Goal: Transaction & Acquisition: Purchase product/service

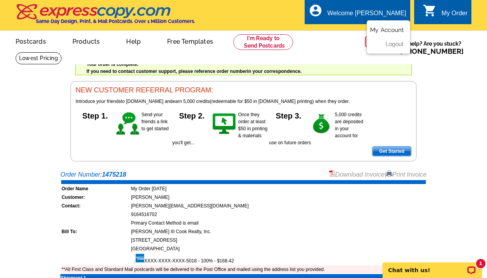
click at [388, 30] on link "My Account" at bounding box center [387, 30] width 34 height 7
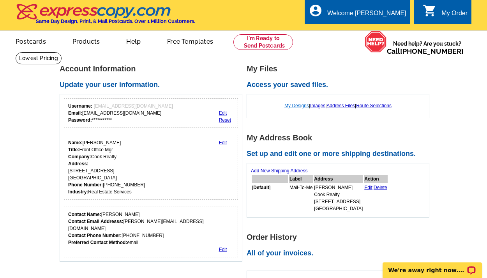
click at [298, 103] on link "My Designs" at bounding box center [297, 105] width 25 height 5
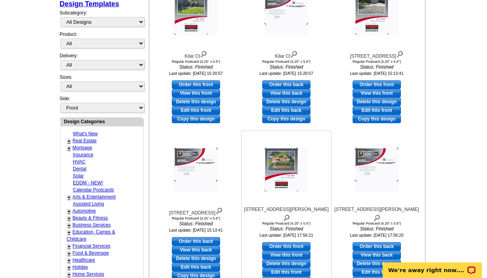
scroll to position [189, 0]
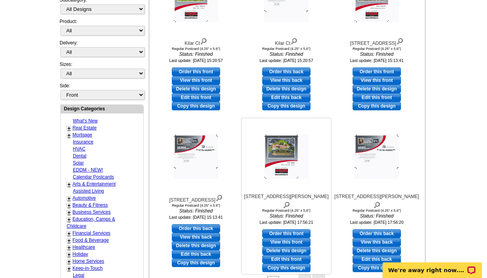
click at [282, 255] on link "Edit this front" at bounding box center [286, 259] width 48 height 9
select select "1"
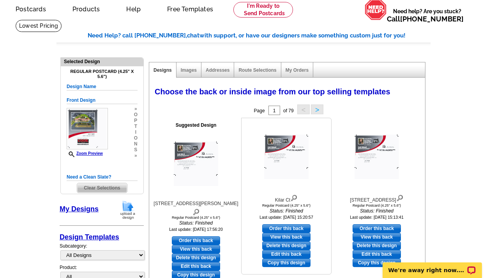
scroll to position [104, 0]
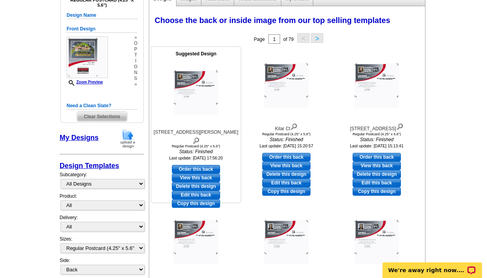
click at [184, 191] on link "Edit this back" at bounding box center [196, 195] width 48 height 9
select select "front"
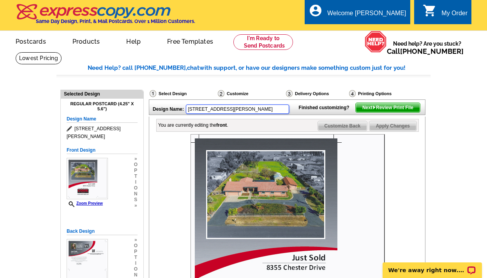
drag, startPoint x: 226, startPoint y: 111, endPoint x: 165, endPoint y: 99, distance: 62.3
click at [165, 100] on div "Design Name: 8355 Chester Dr" at bounding box center [221, 108] width 145 height 17
click at [276, 121] on div "Design Name: 6429 Sunnyfield Way Finished customizing? Next Review Print File Y…" at bounding box center [287, 254] width 276 height 311
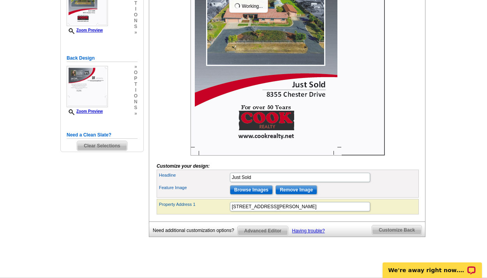
type input "[STREET_ADDRESS]"
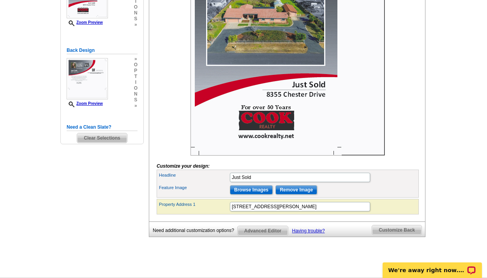
scroll to position [175, 0]
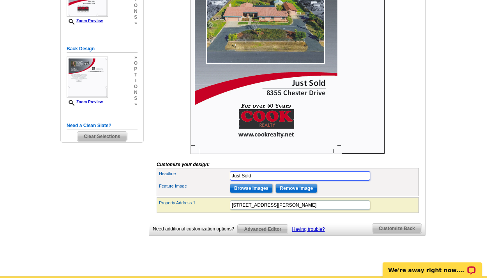
click at [253, 181] on input "Just Sold" at bounding box center [300, 175] width 140 height 9
type input "Just Listed"
click at [411, 172] on form "Customize your design: Headline Just Listed Feature Image Browse Images Remove …" at bounding box center [288, 85] width 262 height 253
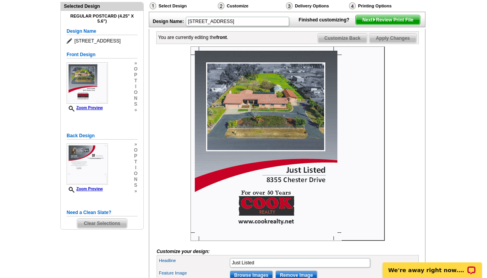
scroll to position [172, 0]
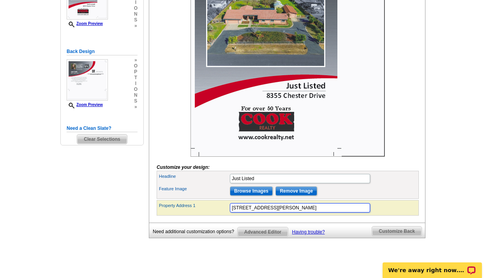
drag, startPoint x: 283, startPoint y: 221, endPoint x: 168, endPoint y: 219, distance: 114.7
click at [168, 214] on div "Property Address 1 8355 Chester Drive" at bounding box center [287, 208] width 259 height 12
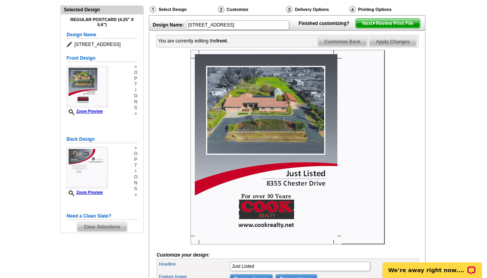
scroll to position [169, 0]
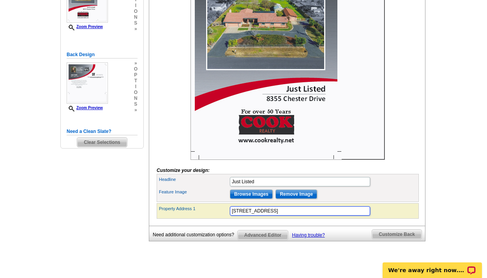
type input "[STREET_ADDRESS]"
click at [405, 200] on div "Feature Image Browse Images Remove Image" at bounding box center [287, 194] width 259 height 12
click at [309, 199] on input "Remove Image" at bounding box center [297, 194] width 42 height 9
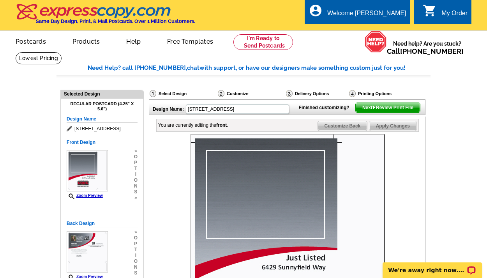
scroll to position [167, 0]
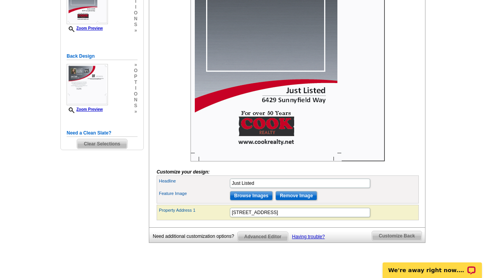
click at [261, 200] on input "Browse Images" at bounding box center [251, 195] width 43 height 9
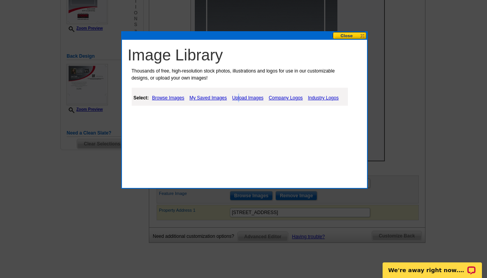
click at [239, 96] on link "Upload Images" at bounding box center [247, 97] width 35 height 9
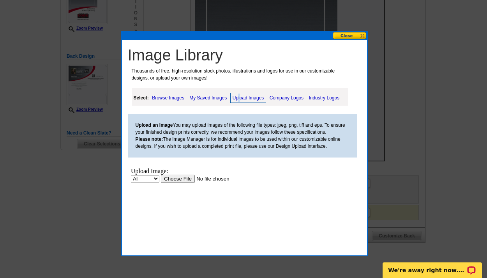
scroll to position [0, 0]
click at [176, 176] on input "file" at bounding box center [210, 179] width 99 height 8
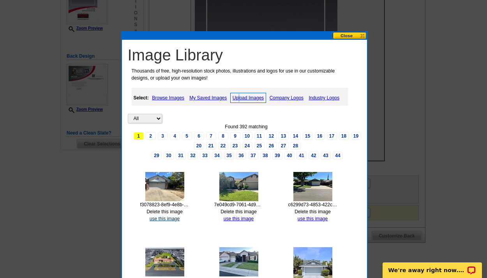
click at [177, 216] on link "use this image" at bounding box center [165, 218] width 30 height 5
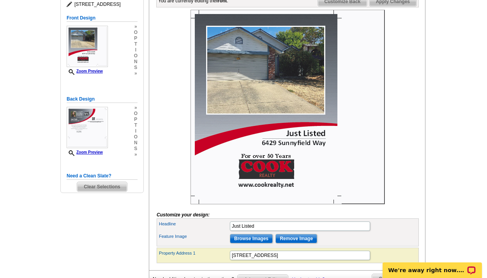
scroll to position [278, 0]
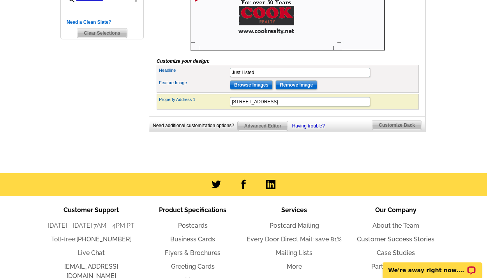
click at [378, 130] on span "Customize Back" at bounding box center [397, 125] width 50 height 9
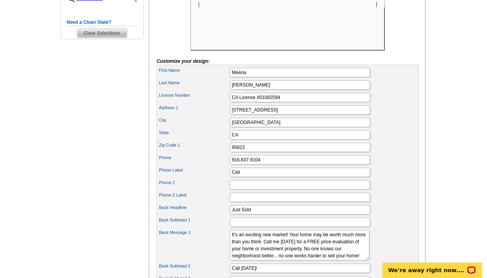
scroll to position [355, 0]
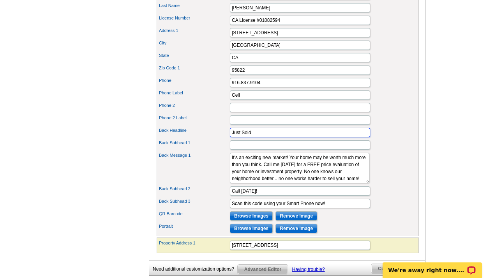
click at [261, 137] on input "Just Sold" at bounding box center [300, 132] width 140 height 9
type input "Just Listed"
click at [397, 126] on div "Phone 2 Label" at bounding box center [287, 120] width 259 height 12
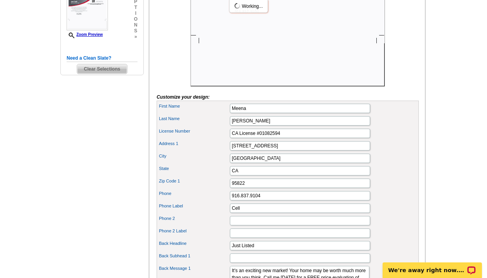
scroll to position [69, 0]
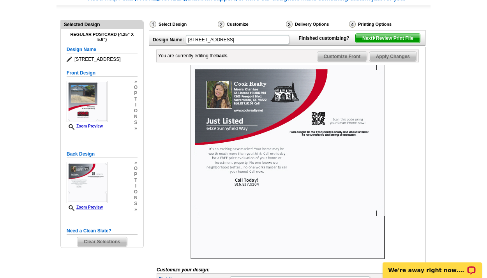
click at [405, 43] on span "Next Review Print File" at bounding box center [388, 38] width 64 height 9
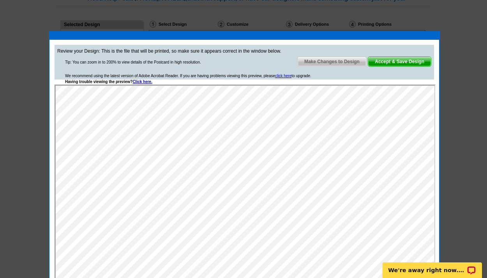
scroll to position [0, 0]
click at [399, 62] on span "Accept & Save Design" at bounding box center [400, 61] width 63 height 9
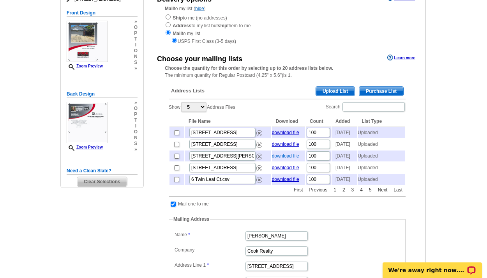
scroll to position [88, 0]
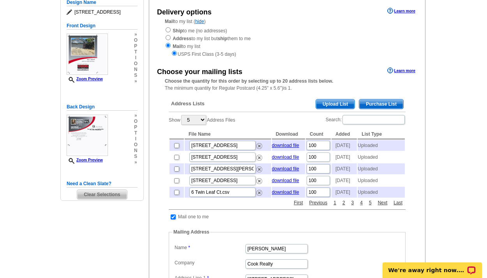
click at [346, 103] on span "Upload List" at bounding box center [335, 103] width 39 height 9
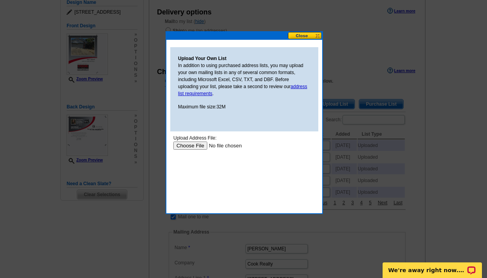
scroll to position [0, 0]
click at [195, 143] on input "file" at bounding box center [223, 146] width 99 height 8
click at [306, 36] on button at bounding box center [305, 35] width 34 height 7
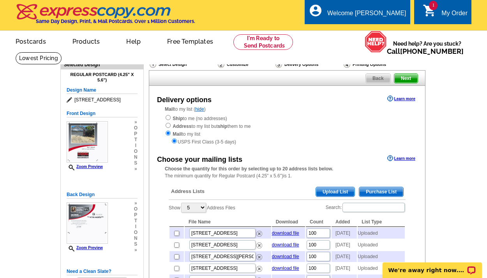
click at [346, 188] on span "Upload List" at bounding box center [335, 191] width 39 height 9
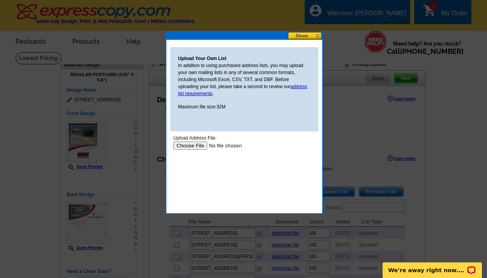
click at [192, 145] on input "file" at bounding box center [223, 146] width 99 height 8
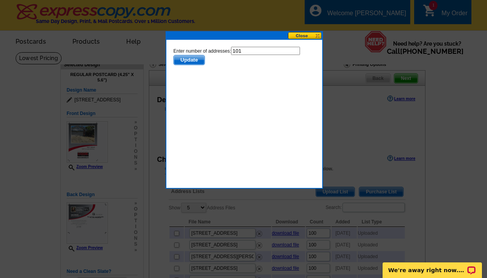
click at [253, 51] on input "101" at bounding box center [265, 51] width 69 height 8
type input "100"
click at [202, 76] on body "Enter number of addresses: 100 Update" at bounding box center [245, 82] width 142 height 70
click at [190, 58] on span "Update" at bounding box center [189, 59] width 31 height 9
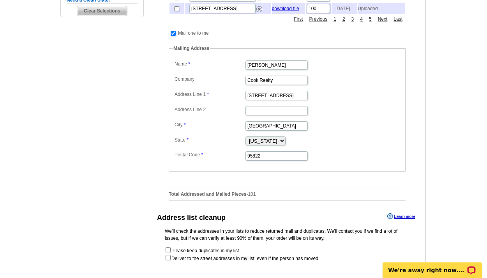
scroll to position [357, 0]
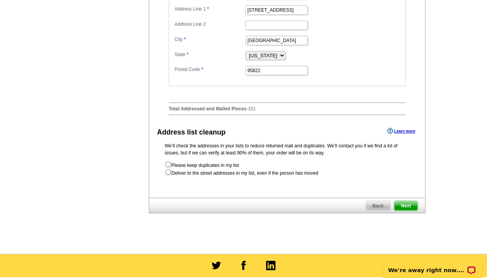
click at [168, 175] on input "checkbox" at bounding box center [168, 172] width 5 height 5
checkbox input "true"
radio input "true"
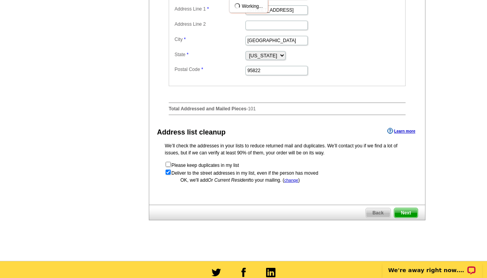
scroll to position [0, 0]
click at [401, 218] on span "Next" at bounding box center [406, 212] width 23 height 9
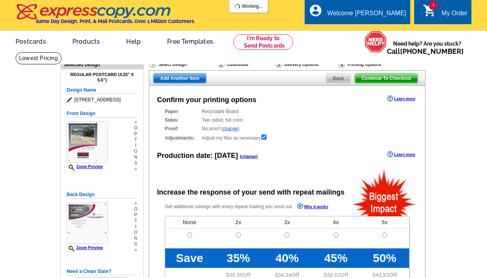
radio input "false"
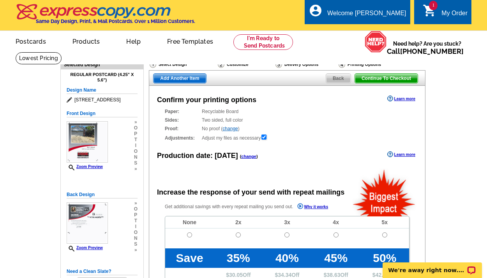
click at [190, 234] on input "radio" at bounding box center [189, 234] width 5 height 5
radio input "true"
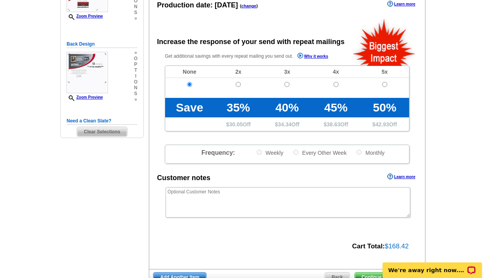
scroll to position [230, 0]
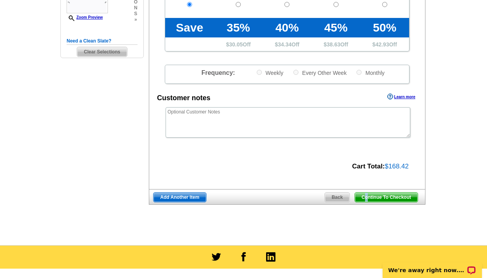
click at [365, 193] on span "Continue To Checkout" at bounding box center [386, 197] width 63 height 9
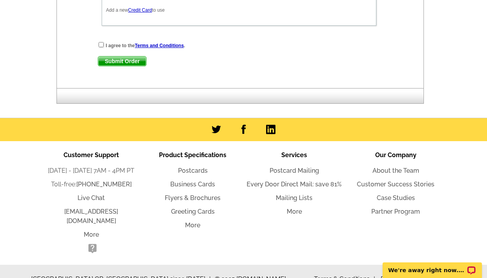
scroll to position [264, 0]
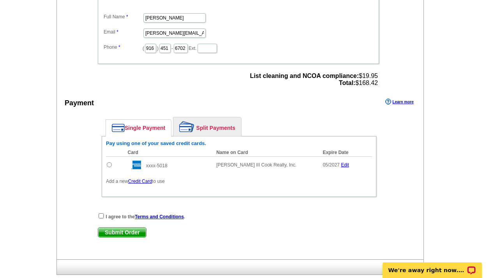
click at [107, 164] on input "radio" at bounding box center [109, 164] width 5 height 5
radio input "true"
click at [102, 216] on input "checkbox" at bounding box center [101, 215] width 5 height 5
checkbox input "true"
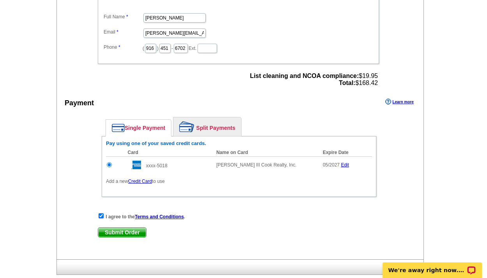
click at [124, 229] on span "Submit Order" at bounding box center [122, 232] width 48 height 9
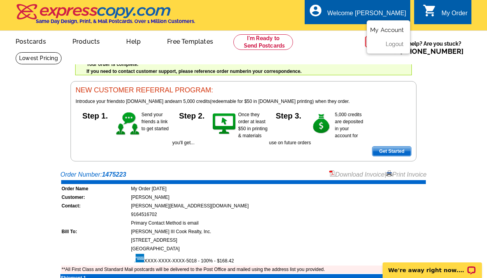
click at [381, 27] on link "My Account" at bounding box center [387, 30] width 34 height 7
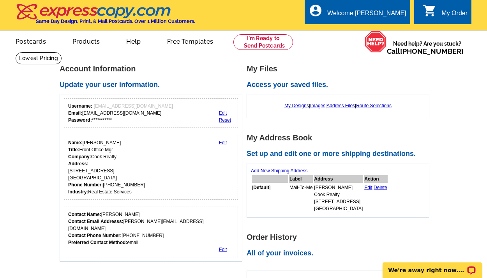
scroll to position [73, 0]
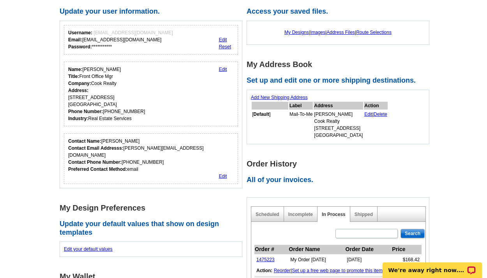
click at [363, 114] on table "Label Address Action [ Default ] Mail-To-Me Meena Chan Lee Cook Realty 4305 Fre…" at bounding box center [320, 120] width 138 height 39
click at [366, 115] on link "Edit" at bounding box center [369, 114] width 8 height 5
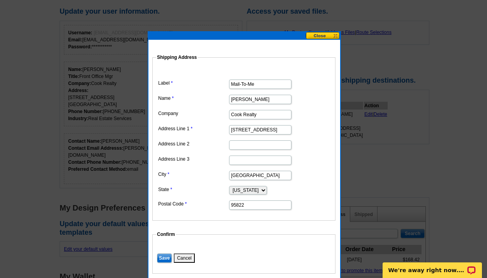
drag, startPoint x: 273, startPoint y: 97, endPoint x: 235, endPoint y: 90, distance: 38.9
click at [238, 103] on input "Name" at bounding box center [260, 99] width 62 height 9
type input "[PERSON_NAME]"
click at [323, 114] on dd "Cook Realty" at bounding box center [243, 114] width 175 height 12
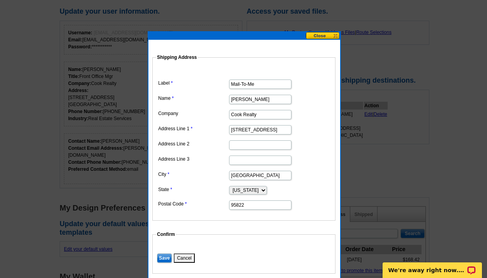
click at [287, 248] on dt at bounding box center [243, 248] width 175 height 7
click at [160, 257] on input "Save" at bounding box center [164, 257] width 15 height 9
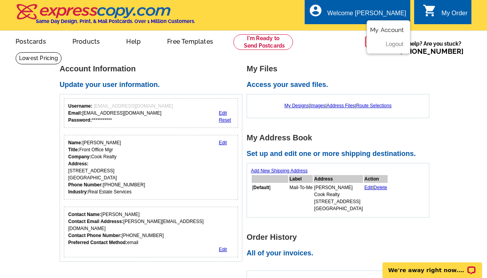
click at [382, 27] on link "My Account" at bounding box center [387, 30] width 34 height 7
click at [296, 106] on link "My Designs" at bounding box center [297, 105] width 25 height 5
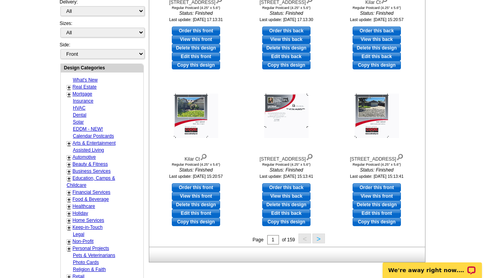
scroll to position [214, 0]
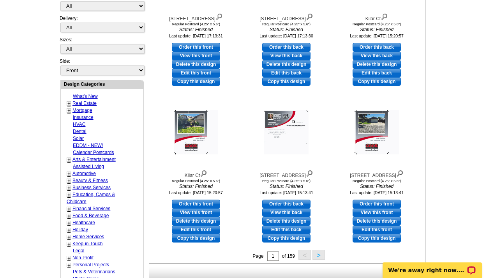
click at [317, 255] on button ">" at bounding box center [319, 255] width 12 height 10
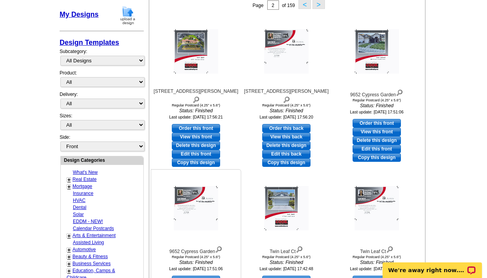
scroll to position [123, 0]
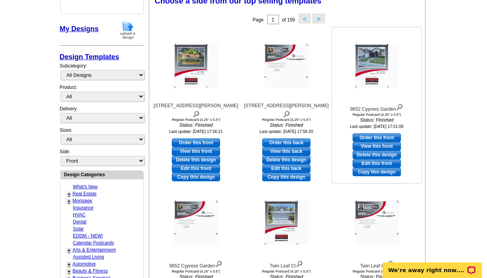
click at [376, 67] on img at bounding box center [377, 66] width 44 height 44
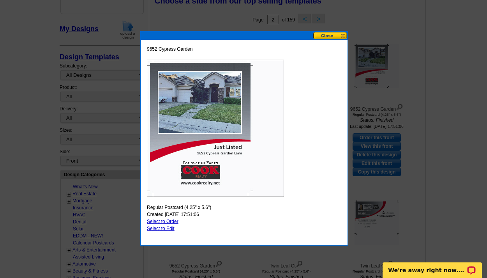
click at [336, 36] on button at bounding box center [331, 35] width 34 height 7
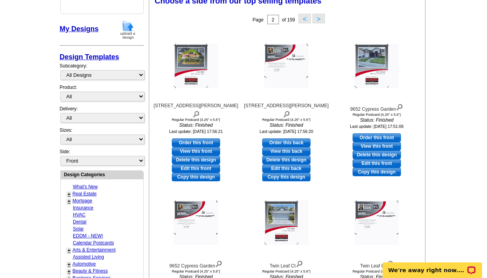
click at [446, 140] on main "Need Help? call 800-260-5887, chat with support, or have our designers make som…" at bounding box center [243, 206] width 487 height 555
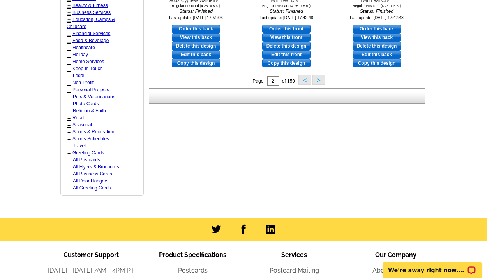
scroll to position [316, 0]
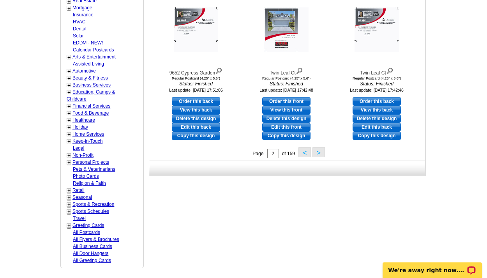
click at [321, 153] on button ">" at bounding box center [319, 152] width 12 height 10
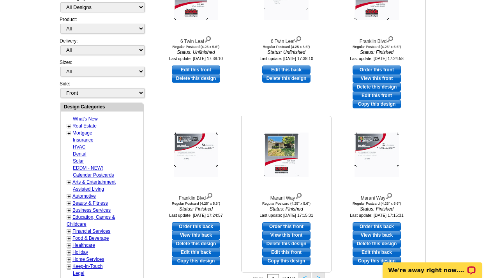
scroll to position [260, 0]
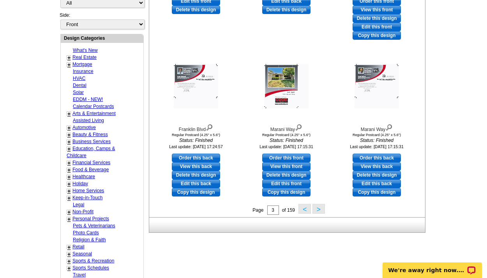
click at [321, 209] on button ">" at bounding box center [319, 209] width 12 height 10
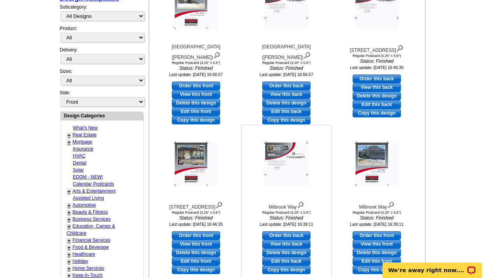
scroll to position [261, 0]
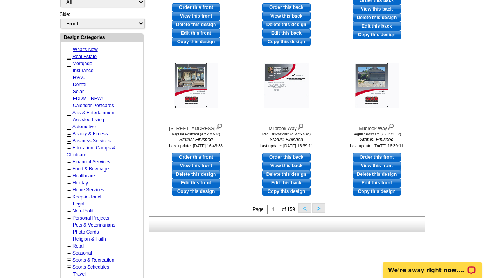
click at [322, 210] on button ">" at bounding box center [319, 208] width 12 height 10
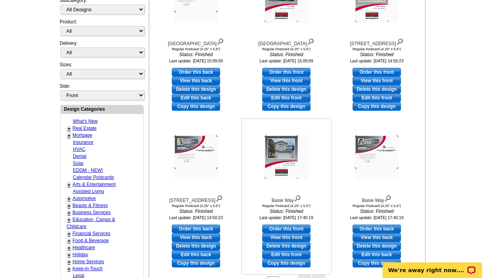
scroll to position [250, 0]
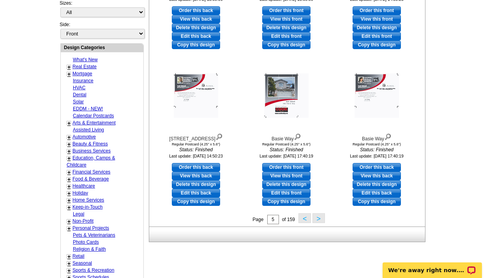
click at [321, 215] on button ">" at bounding box center [319, 218] width 12 height 10
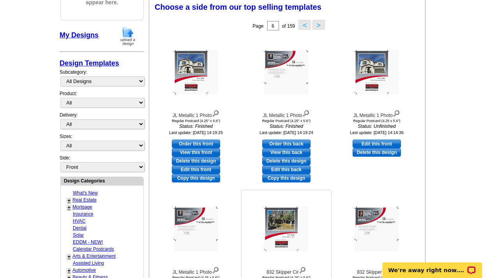
scroll to position [114, 0]
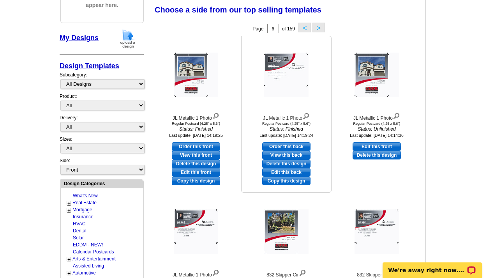
click at [294, 172] on link "Edit this back" at bounding box center [286, 172] width 48 height 9
select select "1"
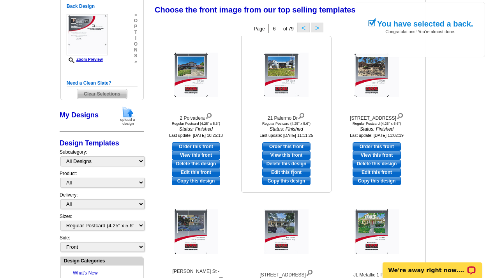
click at [294, 171] on link "Edit this front" at bounding box center [286, 172] width 48 height 9
select select "back"
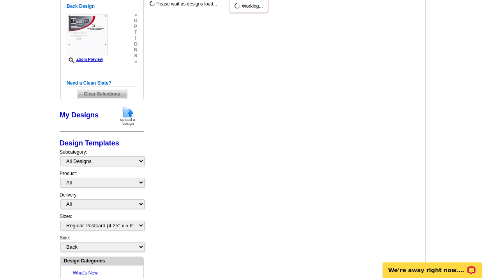
scroll to position [0, 0]
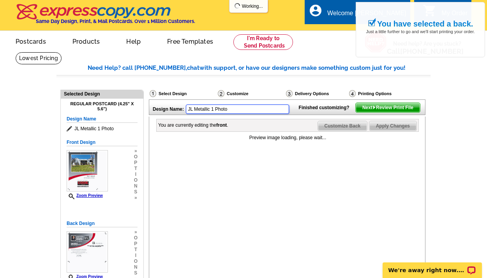
drag, startPoint x: 231, startPoint y: 110, endPoint x: 171, endPoint y: 108, distance: 60.5
click at [171, 108] on div "Design Name: JL Metallic 1 Photo" at bounding box center [221, 108] width 145 height 17
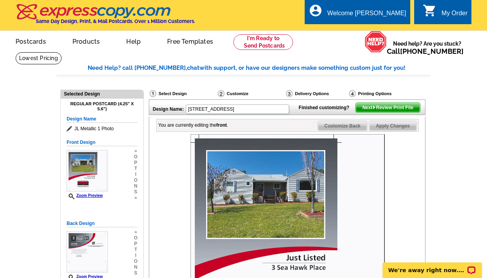
click at [374, 203] on img at bounding box center [288, 231] width 195 height 195
type input "3 Seahawk Place"
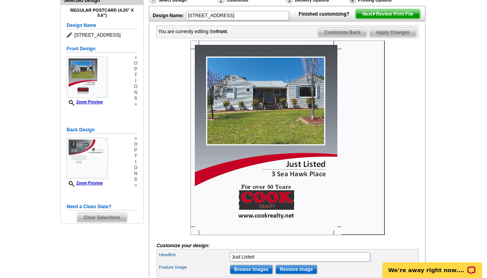
scroll to position [174, 0]
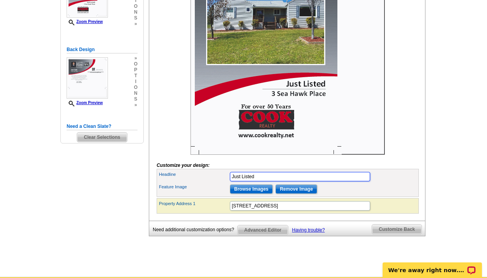
click at [260, 181] on input "Just Listed" at bounding box center [300, 176] width 140 height 9
type input "Just Sold"
drag, startPoint x: 261, startPoint y: 190, endPoint x: 284, endPoint y: 179, distance: 24.8
click at [284, 179] on form "Customize your design: Headline Just Sold Feature Image Browse Images Remove Im…" at bounding box center [288, 86] width 262 height 253
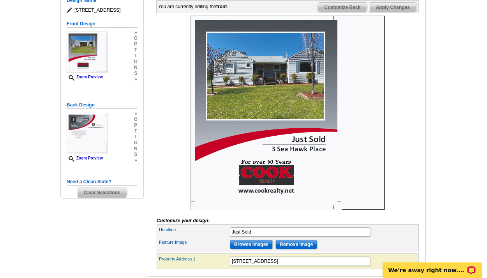
scroll to position [133, 0]
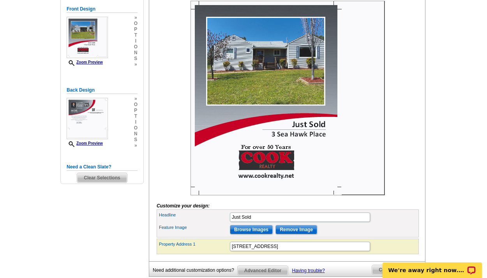
click at [308, 234] on input "Remove Image" at bounding box center [297, 229] width 42 height 9
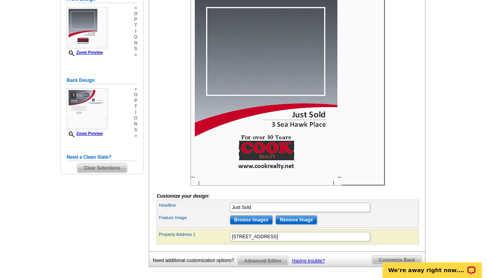
scroll to position [0, 0]
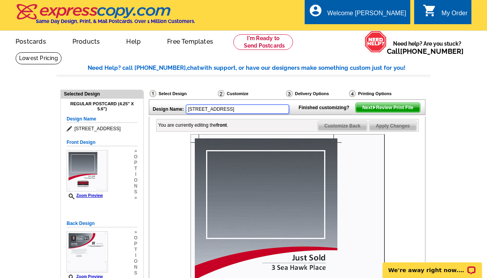
click at [200, 110] on input "3 Seahawk Place" at bounding box center [237, 109] width 103 height 9
type input "3 Sea hawk Place"
click at [225, 128] on div "Design Name: 3 Sea hawk Place Finished customizing? Next Review Print File You …" at bounding box center [287, 254] width 276 height 311
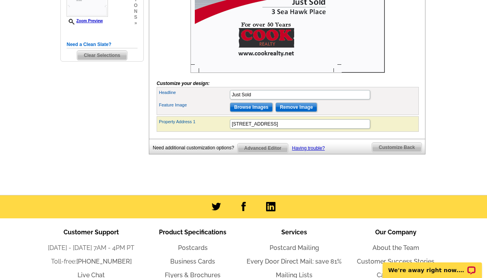
scroll to position [245, 0]
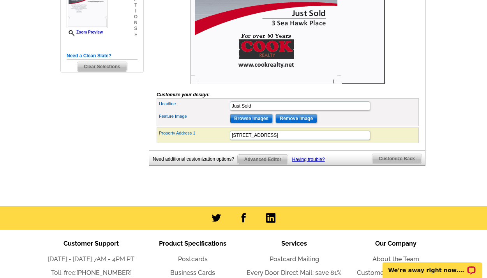
click at [266, 123] on input "Browse Images" at bounding box center [251, 118] width 43 height 9
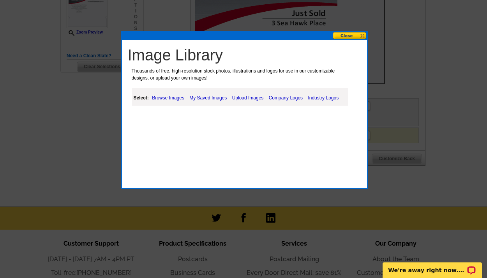
click at [246, 97] on link "Upload Images" at bounding box center [247, 97] width 35 height 9
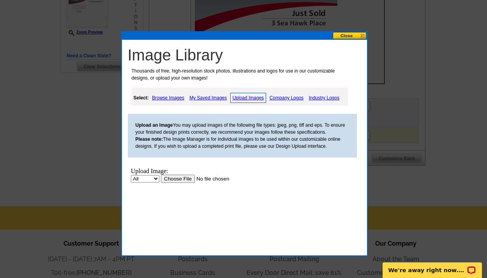
scroll to position [0, 0]
click at [186, 177] on input "file" at bounding box center [210, 179] width 99 height 8
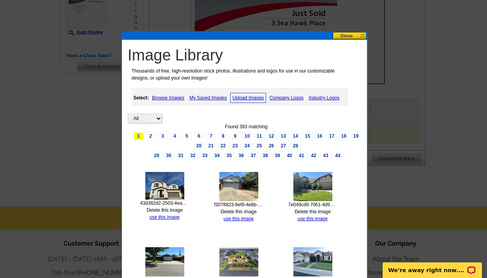
click at [176, 216] on link "use this image" at bounding box center [165, 216] width 30 height 5
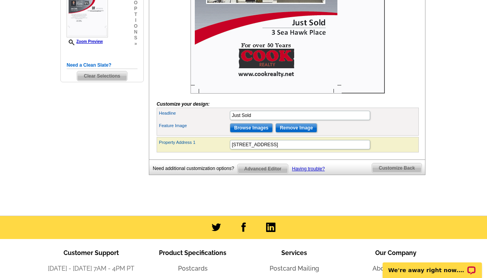
scroll to position [234, 0]
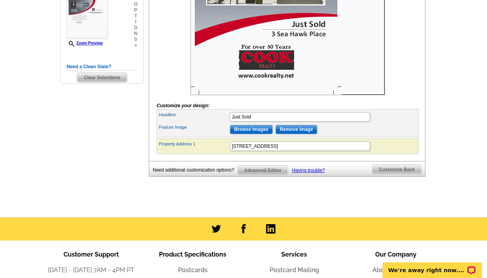
click at [391, 174] on span "Customize Back" at bounding box center [397, 169] width 50 height 9
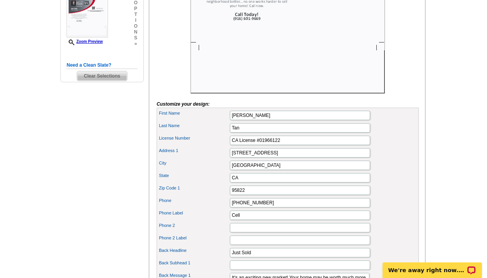
scroll to position [67, 0]
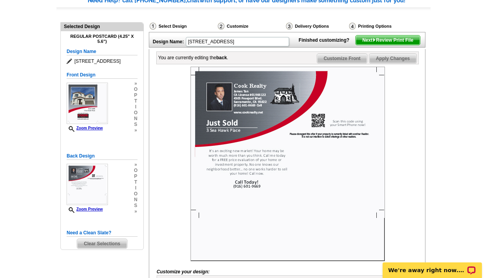
click at [394, 45] on span "Next Review Print File" at bounding box center [388, 39] width 64 height 9
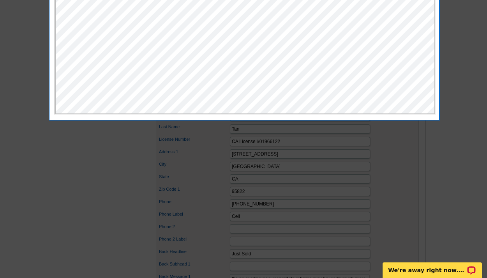
scroll to position [58, 0]
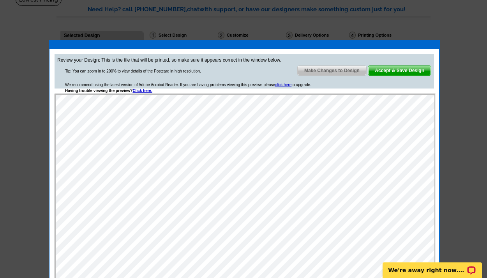
click at [404, 71] on span "Accept & Save Design" at bounding box center [400, 70] width 63 height 9
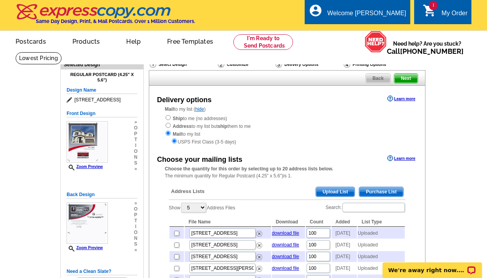
scroll to position [67, 0]
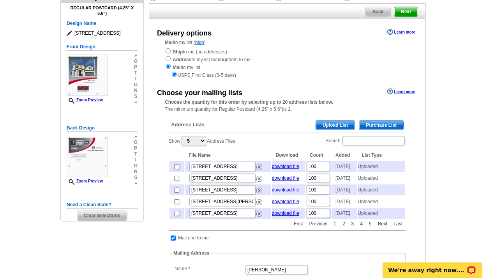
click at [316, 227] on link "Previous" at bounding box center [319, 223] width 22 height 7
click at [382, 227] on link "Next" at bounding box center [383, 223] width 14 height 7
click at [175, 216] on input "checkbox" at bounding box center [176, 213] width 5 height 5
checkbox input "true"
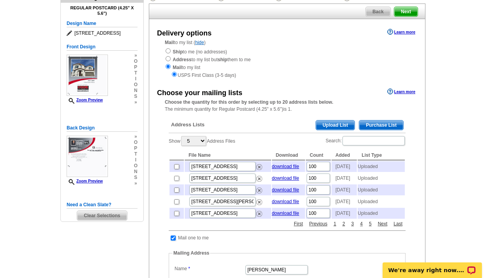
scroll to position [83, 0]
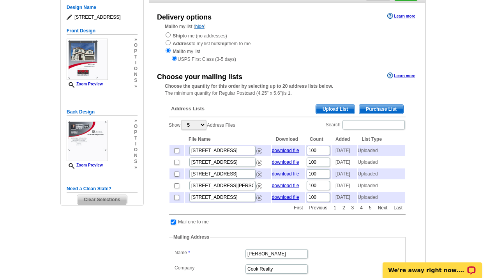
click at [384, 211] on link "Next" at bounding box center [383, 207] width 14 height 7
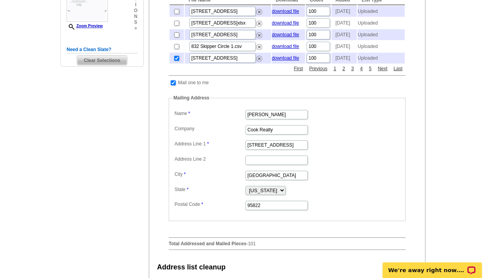
scroll to position [397, 0]
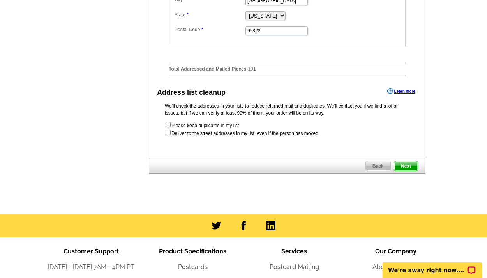
click at [169, 135] on input "checkbox" at bounding box center [168, 132] width 5 height 5
checkbox input "true"
radio input "true"
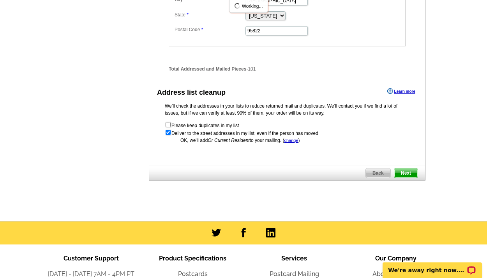
scroll to position [0, 0]
click at [400, 178] on span "Next" at bounding box center [406, 172] width 23 height 9
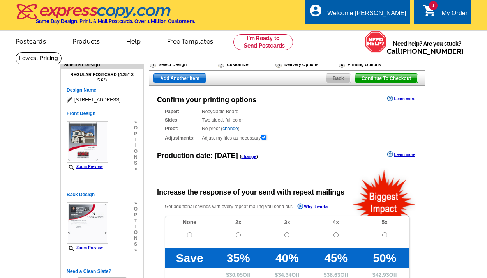
radio input "false"
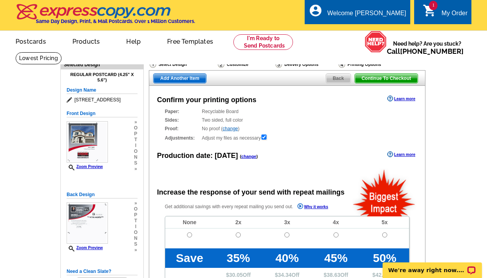
click at [188, 234] on input "radio" at bounding box center [189, 234] width 5 height 5
radio input "true"
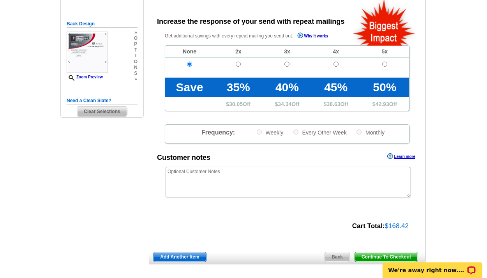
click at [378, 253] on span "Continue To Checkout" at bounding box center [386, 256] width 63 height 9
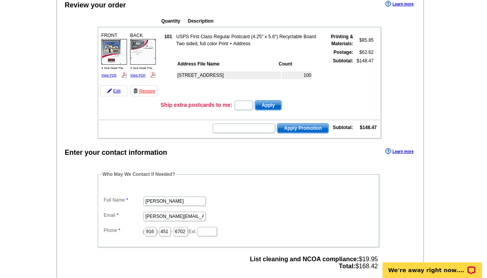
scroll to position [252, 0]
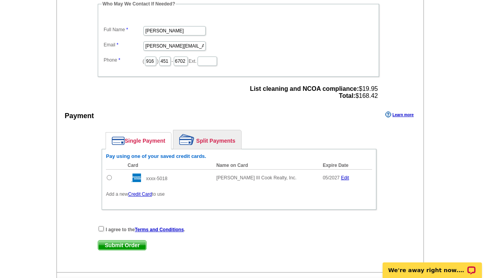
click at [108, 177] on input "radio" at bounding box center [109, 177] width 5 height 5
radio input "true"
click at [103, 228] on input "checkbox" at bounding box center [101, 228] width 5 height 5
checkbox input "true"
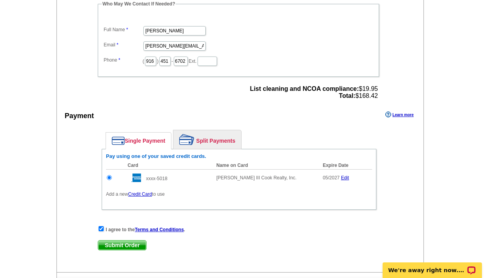
click at [124, 244] on span "Submit Order" at bounding box center [122, 245] width 48 height 9
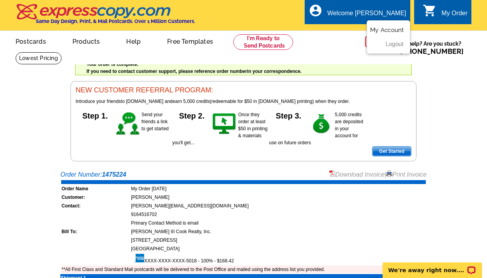
click at [385, 27] on link "My Account" at bounding box center [387, 30] width 34 height 7
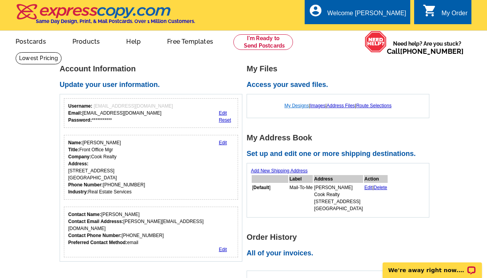
click at [300, 107] on link "My Designs" at bounding box center [297, 105] width 25 height 5
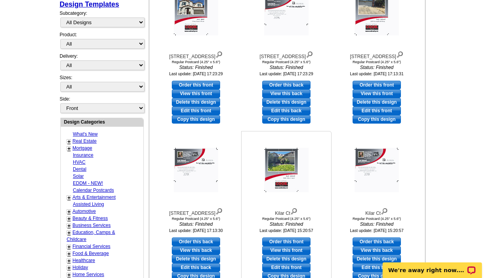
scroll to position [257, 0]
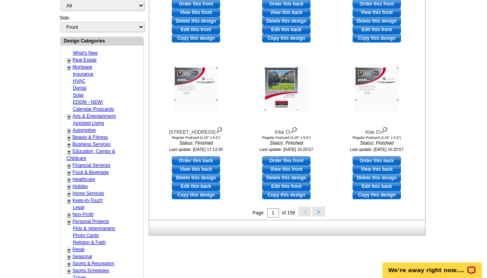
click at [316, 212] on button ">" at bounding box center [319, 212] width 12 height 10
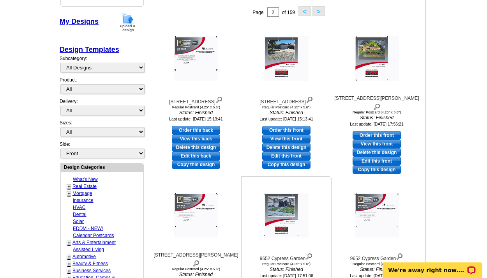
scroll to position [290, 0]
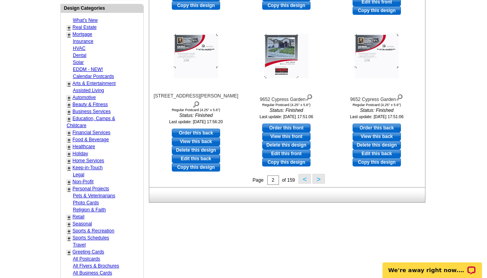
click at [316, 179] on button ">" at bounding box center [319, 179] width 12 height 10
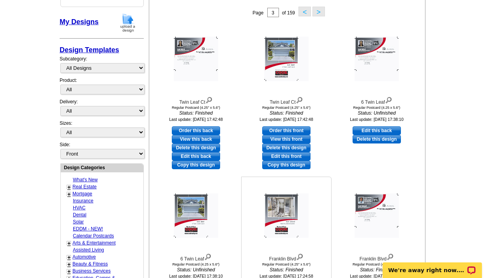
scroll to position [208, 0]
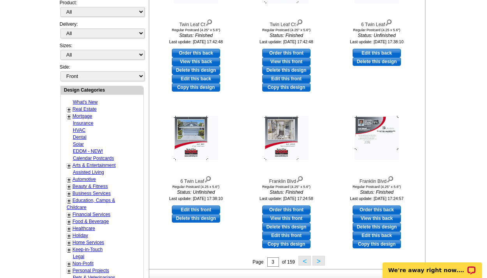
click at [321, 261] on button ">" at bounding box center [319, 261] width 12 height 10
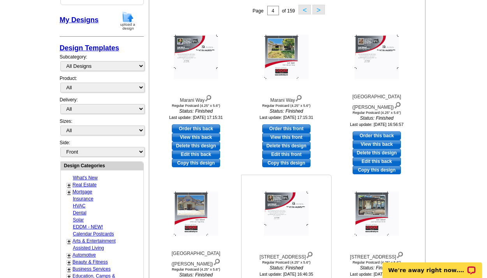
scroll to position [206, 0]
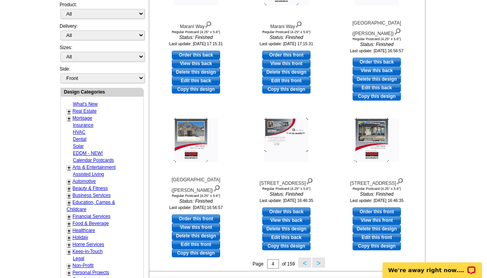
click at [321, 262] on button ">" at bounding box center [319, 263] width 12 height 10
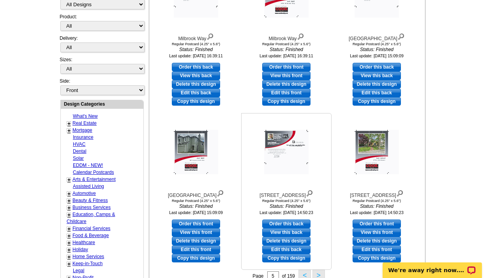
scroll to position [358, 0]
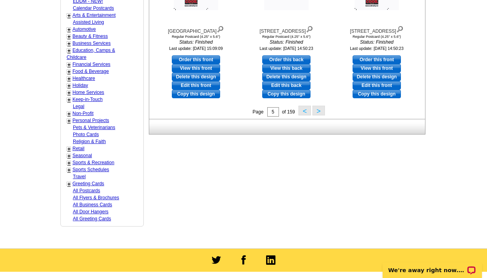
click at [318, 108] on button ">" at bounding box center [319, 111] width 12 height 10
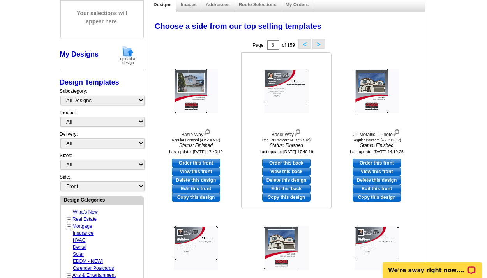
scroll to position [21, 0]
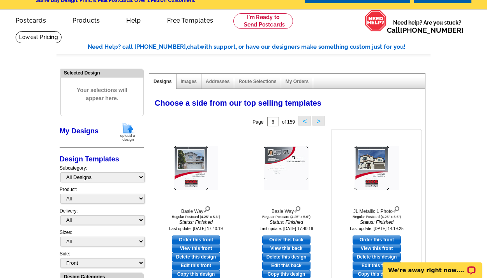
click at [378, 170] on img at bounding box center [377, 168] width 44 height 44
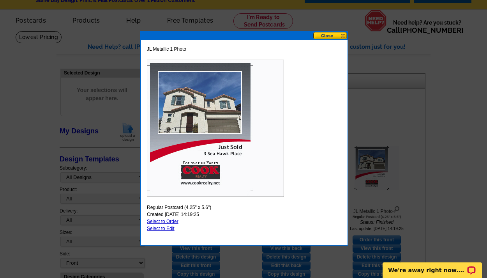
click at [319, 36] on button at bounding box center [331, 35] width 34 height 7
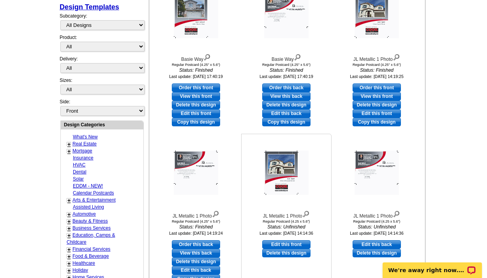
scroll to position [253, 0]
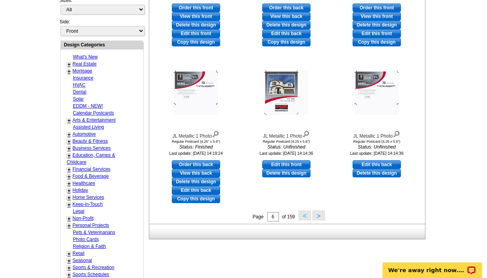
click at [322, 213] on button ">" at bounding box center [319, 216] width 12 height 10
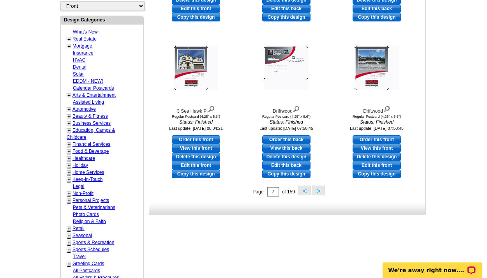
scroll to position [211, 0]
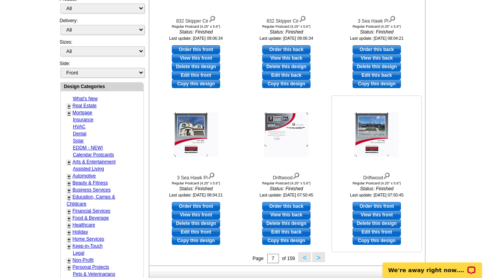
click at [368, 140] on img at bounding box center [377, 134] width 44 height 44
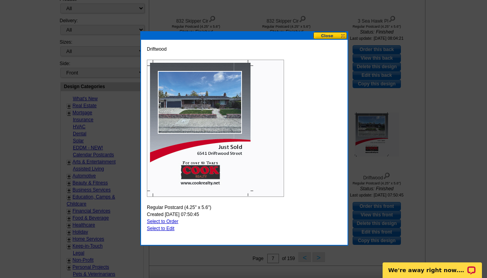
click at [328, 35] on button at bounding box center [331, 35] width 34 height 7
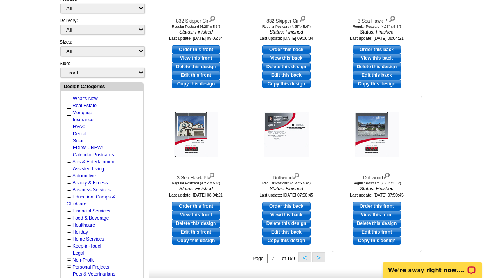
scroll to position [282, 0]
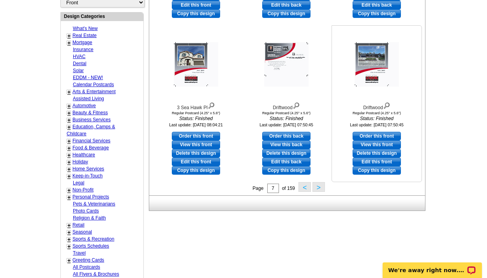
click at [369, 136] on link "Order this front" at bounding box center [377, 136] width 48 height 9
select select "1"
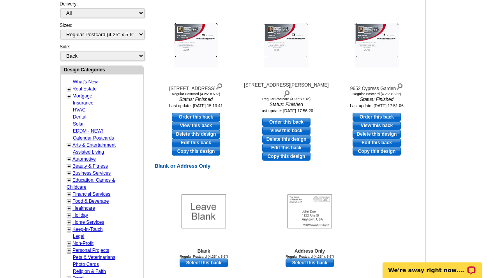
scroll to position [396, 0]
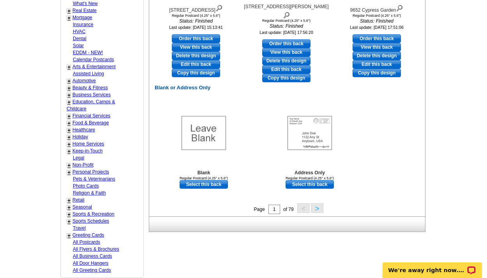
click at [321, 206] on button ">" at bounding box center [317, 208] width 12 height 10
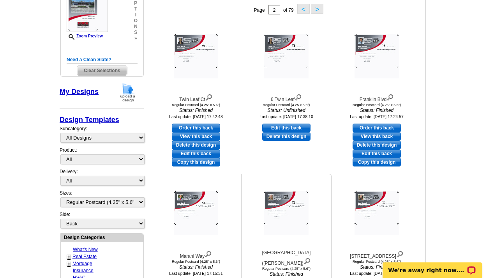
scroll to position [418, 0]
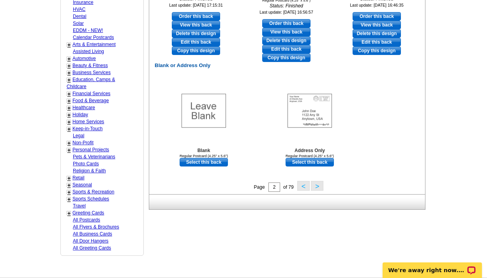
click at [321, 187] on button ">" at bounding box center [317, 186] width 12 height 10
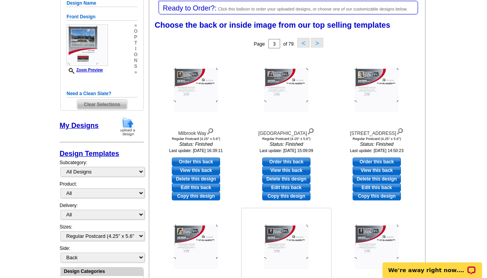
scroll to position [191, 0]
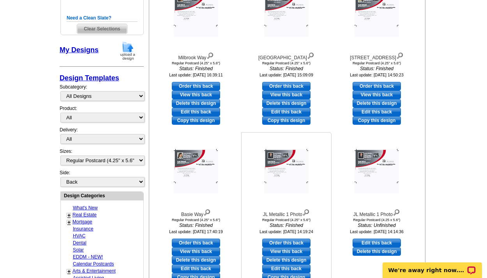
click at [291, 240] on link "Order this back" at bounding box center [286, 243] width 48 height 9
select select "front"
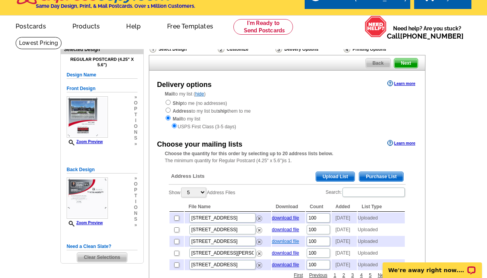
scroll to position [30, 0]
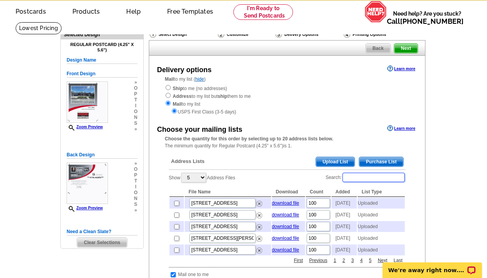
click at [360, 176] on input "Search:" at bounding box center [374, 177] width 62 height 9
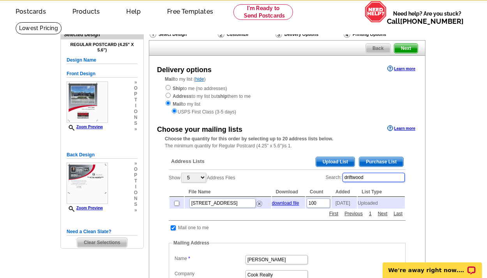
type input "driftwood"
click at [175, 202] on input "checkbox" at bounding box center [176, 203] width 5 height 5
checkbox input "true"
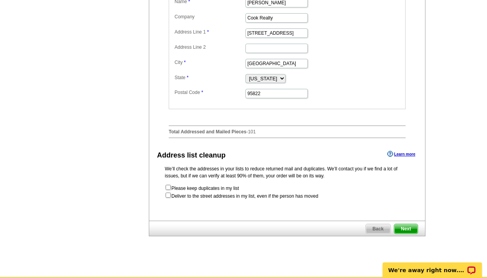
click at [168, 193] on input "checkbox" at bounding box center [168, 195] width 5 height 5
checkbox input "true"
radio input "true"
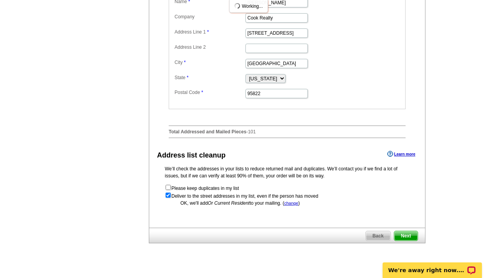
scroll to position [0, 0]
click at [412, 232] on span "Next" at bounding box center [406, 235] width 23 height 9
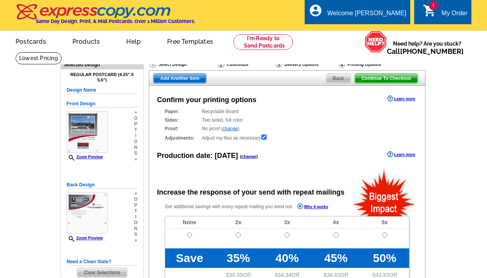
radio input "false"
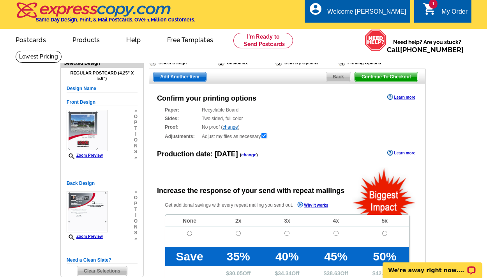
scroll to position [148, 0]
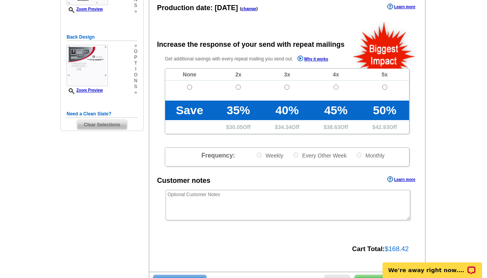
click at [193, 86] on td at bounding box center [189, 91] width 49 height 20
click at [188, 87] on input "radio" at bounding box center [189, 87] width 5 height 5
radio input "true"
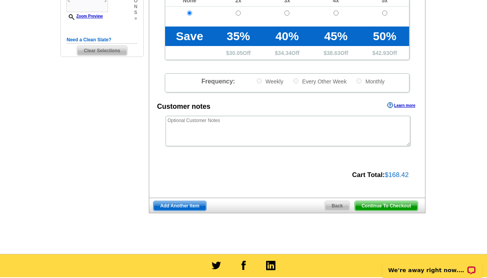
click at [372, 203] on span "Continue To Checkout" at bounding box center [386, 205] width 63 height 9
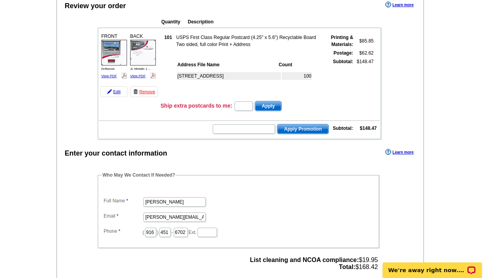
scroll to position [255, 0]
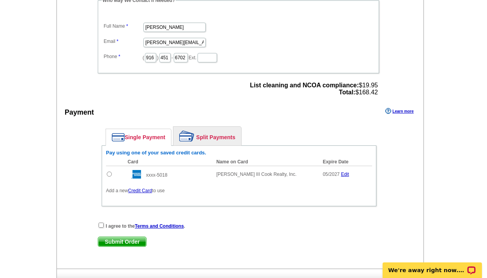
click at [102, 222] on div "I agree to the Terms and Conditions ." at bounding box center [239, 226] width 283 height 8
click at [100, 225] on input "checkbox" at bounding box center [101, 225] width 5 height 5
checkbox input "true"
click at [118, 239] on span "Submit Order" at bounding box center [122, 241] width 48 height 9
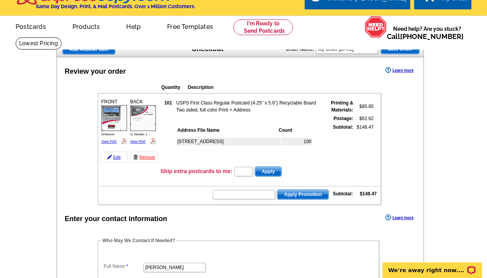
scroll to position [293, 0]
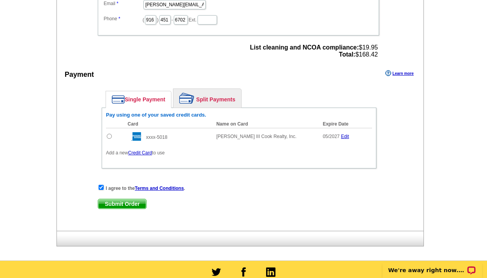
click at [115, 204] on span "Submit Order" at bounding box center [122, 203] width 48 height 9
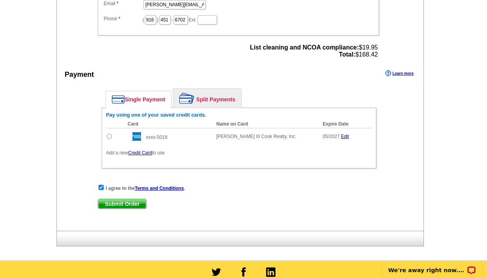
click at [108, 134] on input "radio" at bounding box center [109, 136] width 5 height 5
radio input "true"
click at [99, 188] on input "checkbox" at bounding box center [101, 187] width 5 height 5
click at [99, 186] on input "checkbox" at bounding box center [101, 187] width 5 height 5
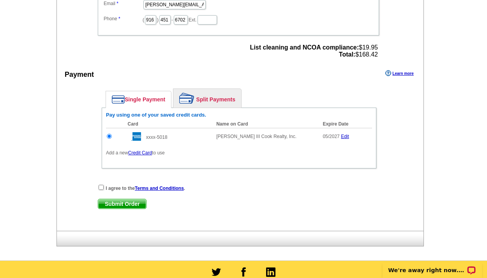
checkbox input "true"
click at [114, 201] on span "Submit Order" at bounding box center [122, 203] width 48 height 9
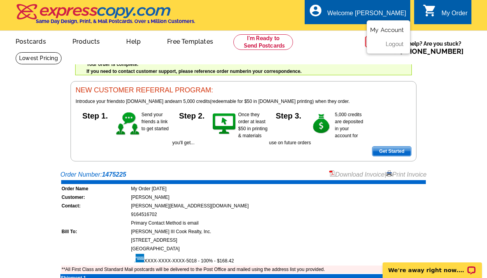
click at [383, 30] on link "My Account" at bounding box center [387, 30] width 34 height 7
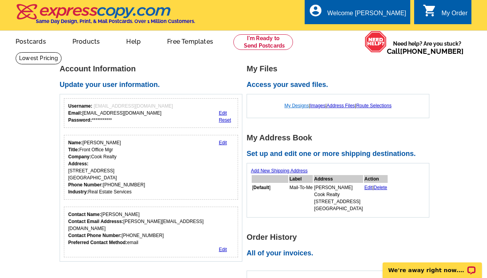
click at [296, 107] on link "My Designs" at bounding box center [297, 105] width 25 height 5
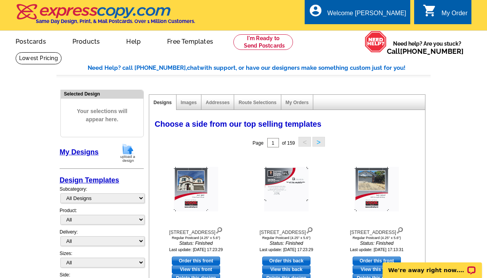
scroll to position [268, 0]
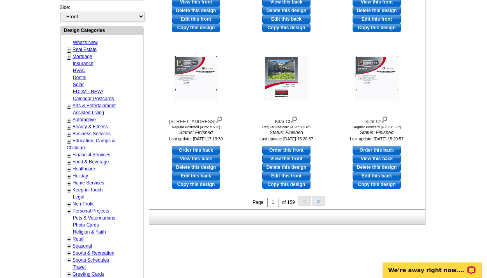
click at [323, 203] on button ">" at bounding box center [319, 201] width 12 height 10
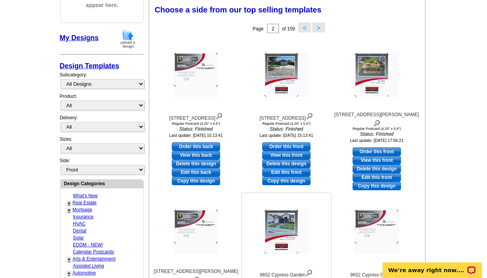
scroll to position [296, 0]
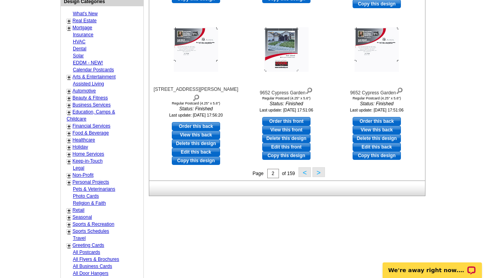
click at [321, 171] on button ">" at bounding box center [319, 172] width 12 height 10
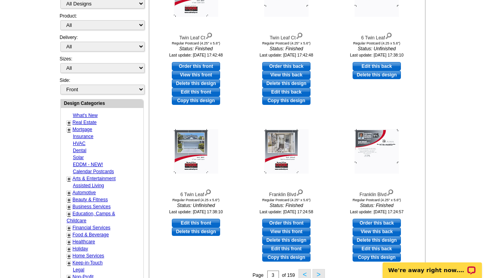
scroll to position [278, 0]
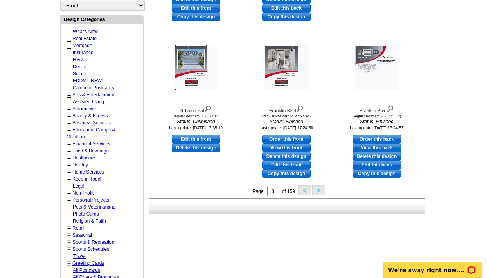
click at [320, 190] on button ">" at bounding box center [319, 190] width 12 height 10
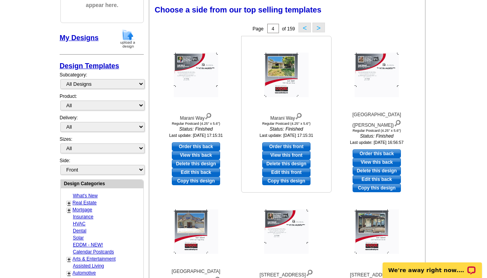
scroll to position [316, 0]
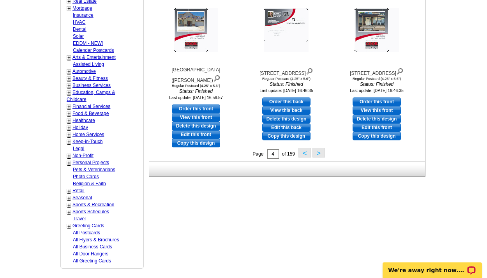
click at [317, 156] on button ">" at bounding box center [319, 153] width 12 height 10
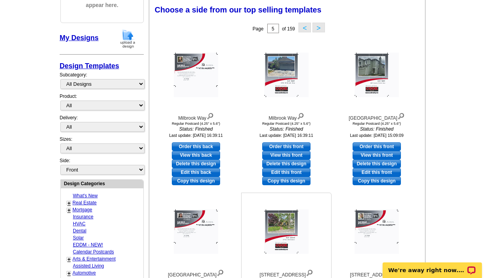
scroll to position [391, 0]
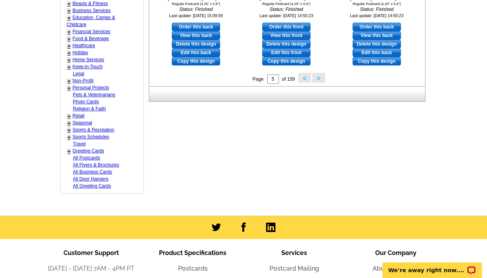
click at [320, 80] on button ">" at bounding box center [319, 78] width 12 height 10
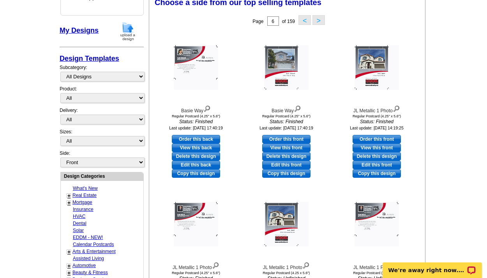
scroll to position [114, 0]
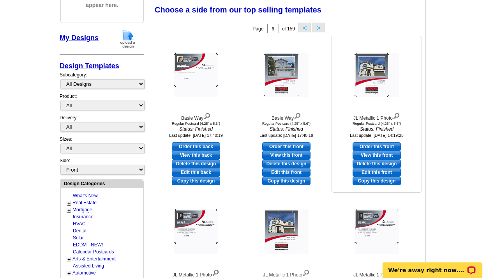
click at [370, 174] on link "Edit this front" at bounding box center [377, 172] width 48 height 9
select select "1"
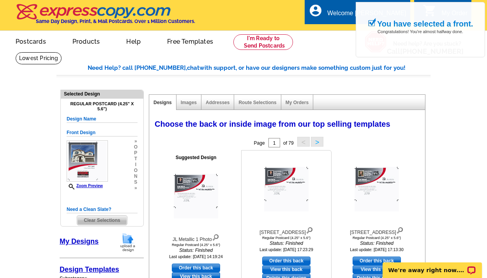
scroll to position [16, 0]
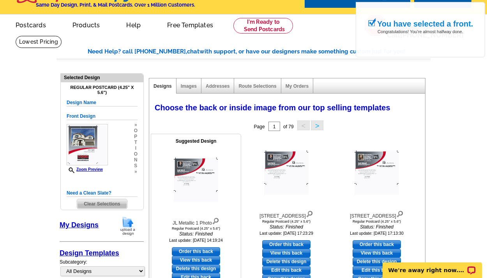
click at [193, 276] on link "Edit this back" at bounding box center [196, 277] width 48 height 9
select select "front"
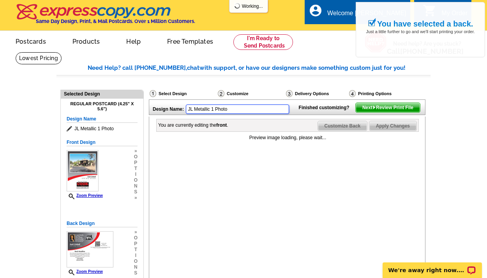
drag, startPoint x: 230, startPoint y: 108, endPoint x: 164, endPoint y: 105, distance: 65.9
click at [164, 105] on div "Design Name: JL Metallic 1 Photo" at bounding box center [221, 108] width 145 height 17
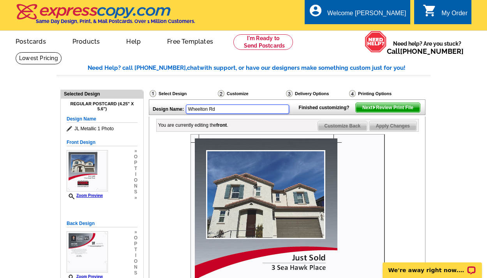
type input "Wheelton Rd"
click at [201, 118] on div "Design Name: [PERSON_NAME] Finished customizing? Next Review Print File You are…" at bounding box center [287, 254] width 276 height 311
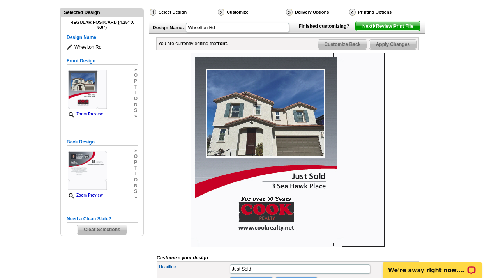
scroll to position [254, 0]
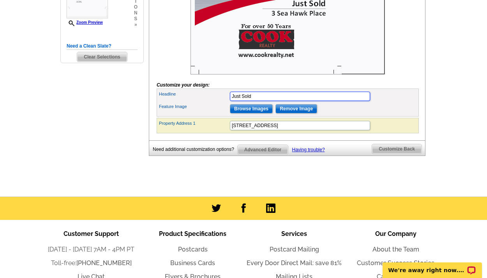
click at [251, 101] on input "Just Sold" at bounding box center [300, 96] width 140 height 9
type input "Just Listed"
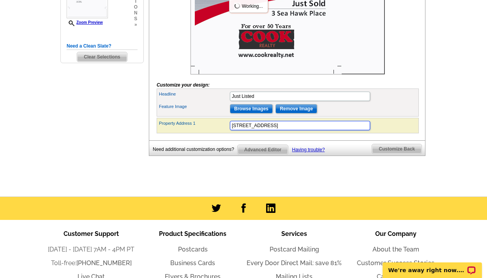
scroll to position [0, 0]
drag, startPoint x: 271, startPoint y: 140, endPoint x: 226, endPoint y: 133, distance: 46.3
click at [226, 132] on div "Property Address [STREET_ADDRESS]" at bounding box center [287, 125] width 259 height 12
type input "[STREET_ADDRESS]"
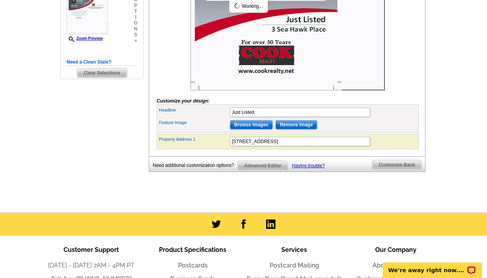
scroll to position [228, 0]
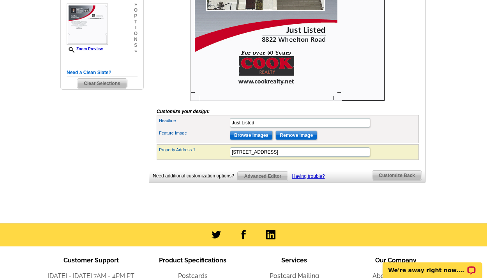
click at [300, 140] on input "Remove Image" at bounding box center [297, 135] width 42 height 9
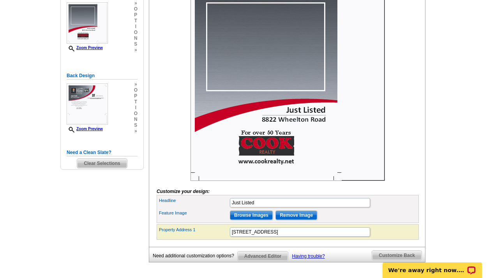
click at [261, 220] on input "Browse Images" at bounding box center [251, 215] width 43 height 9
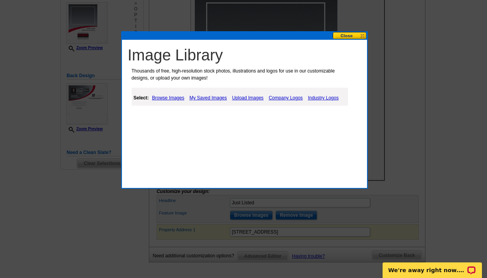
click at [250, 97] on link "Upload Images" at bounding box center [247, 97] width 35 height 9
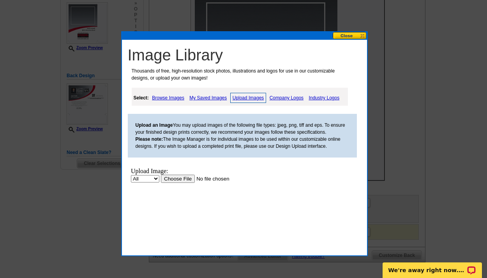
scroll to position [0, 0]
click at [180, 177] on input "file" at bounding box center [210, 179] width 99 height 8
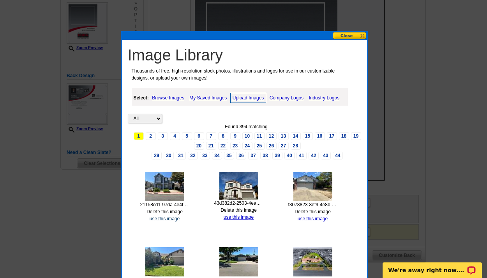
click at [174, 216] on link "use this image" at bounding box center [165, 218] width 30 height 5
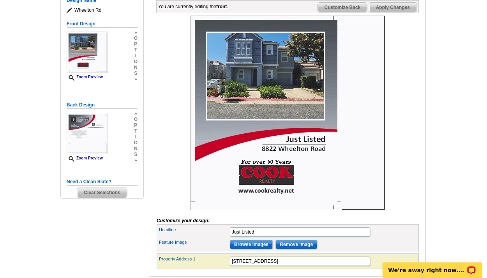
scroll to position [202, 0]
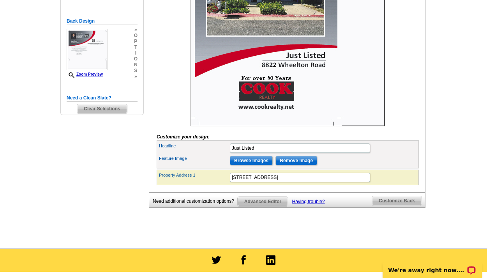
click at [390, 206] on span "Customize Back" at bounding box center [397, 200] width 50 height 9
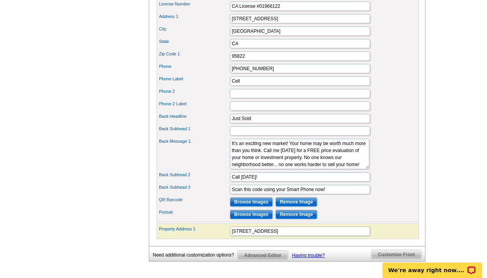
scroll to position [289, 0]
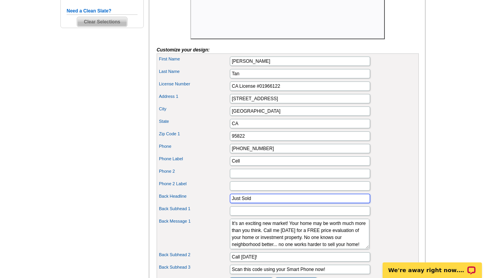
click at [252, 203] on input "Just Sold" at bounding box center [300, 198] width 140 height 9
type input "Just Listed"
click at [408, 180] on div "First Name [PERSON_NAME] Name [PERSON_NAME] License Number CA License #01966122" at bounding box center [288, 177] width 262 height 249
click at [397, 217] on div "Back Subhead 1" at bounding box center [287, 211] width 259 height 12
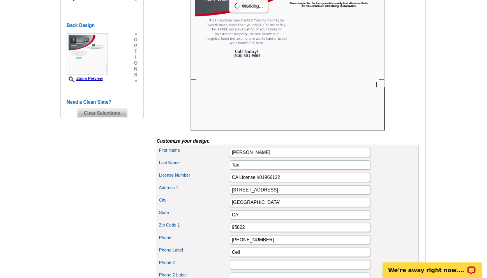
scroll to position [33, 0]
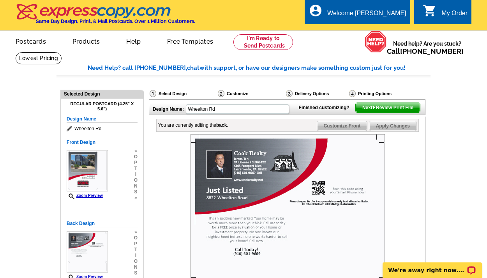
click at [395, 112] on span "Next Review Print File" at bounding box center [388, 107] width 64 height 9
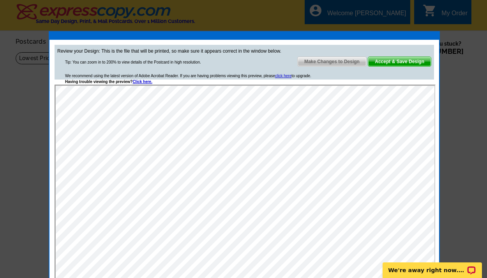
click at [399, 59] on span "Accept & Save Design" at bounding box center [400, 61] width 63 height 9
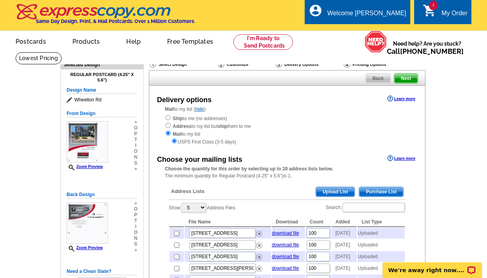
click at [334, 187] on span "Upload List" at bounding box center [335, 191] width 39 height 9
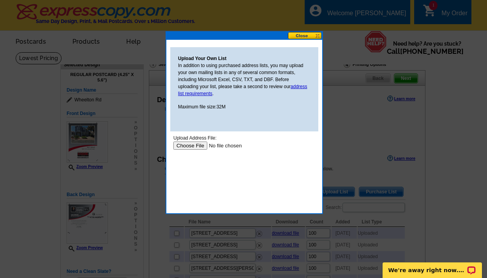
click at [197, 147] on input "file" at bounding box center [223, 146] width 99 height 8
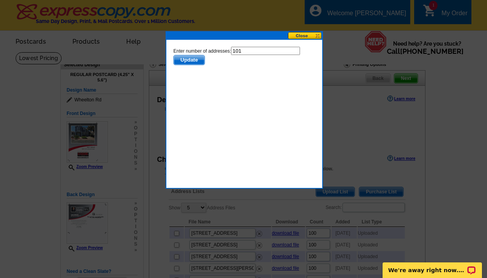
click at [246, 50] on input "101" at bounding box center [265, 51] width 69 height 8
type input "100"
click at [188, 59] on button "Update" at bounding box center [190, 60] width 32 height 10
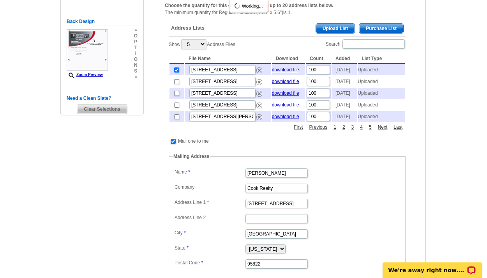
scroll to position [327, 0]
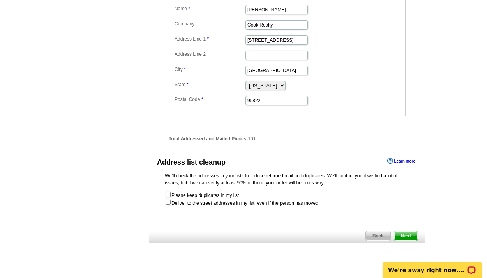
click at [170, 205] on input "checkbox" at bounding box center [168, 202] width 5 height 5
checkbox input "true"
radio input "true"
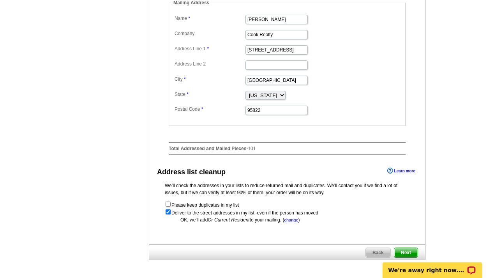
scroll to position [335, 0]
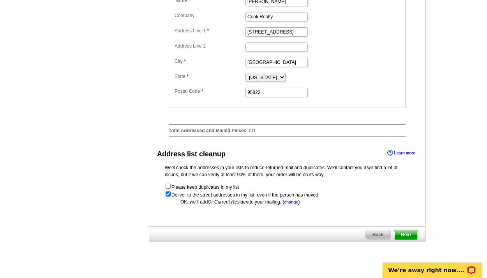
click at [411, 239] on span "Next" at bounding box center [406, 234] width 23 height 9
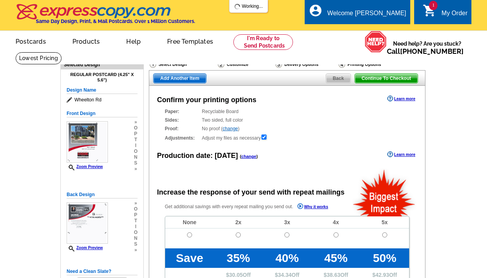
radio input "false"
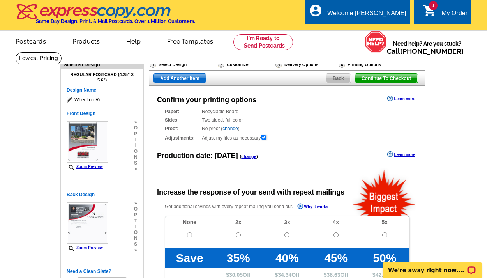
click at [190, 234] on input "radio" at bounding box center [189, 234] width 5 height 5
radio input "true"
click at [438, 186] on main "Need Help? call [PHONE_NUMBER], chat with support, or have our designers make s…" at bounding box center [243, 264] width 487 height 424
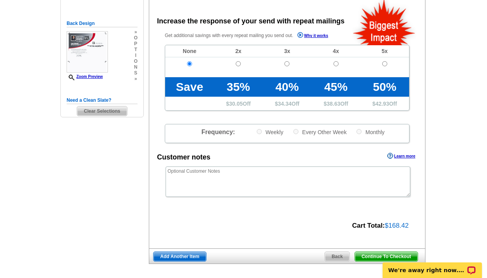
scroll to position [248, 0]
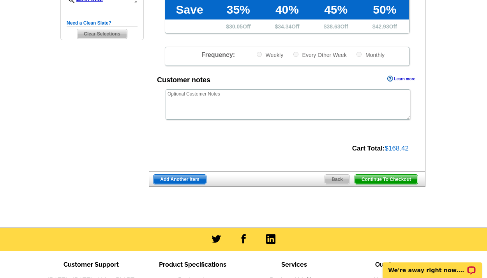
click at [376, 175] on span "Continue To Checkout" at bounding box center [386, 179] width 63 height 9
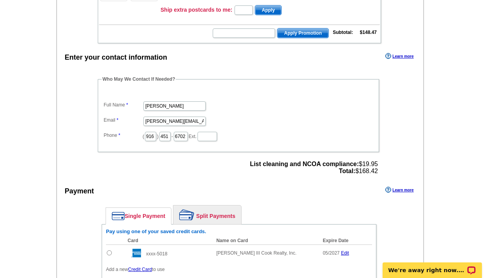
scroll to position [333, 0]
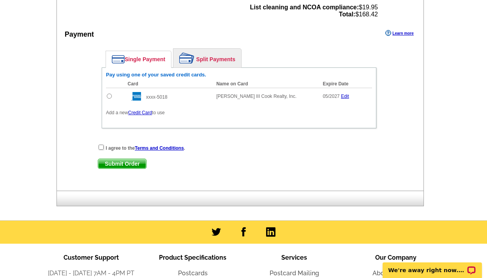
click at [108, 100] on td at bounding box center [115, 96] width 18 height 17
click at [110, 97] on input "radio" at bounding box center [109, 96] width 5 height 5
radio input "true"
click at [102, 147] on input "checkbox" at bounding box center [101, 147] width 5 height 5
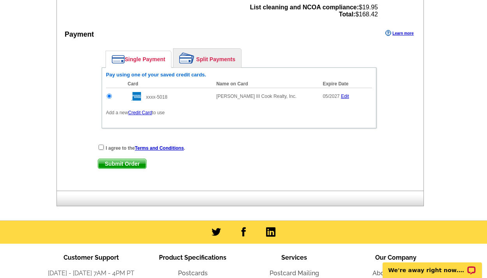
checkbox input "true"
click at [118, 164] on span "Submit Order" at bounding box center [122, 163] width 48 height 9
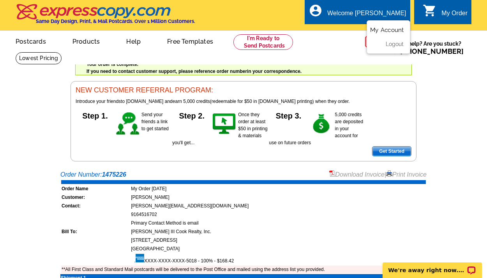
click at [389, 29] on link "My Account" at bounding box center [387, 30] width 34 height 7
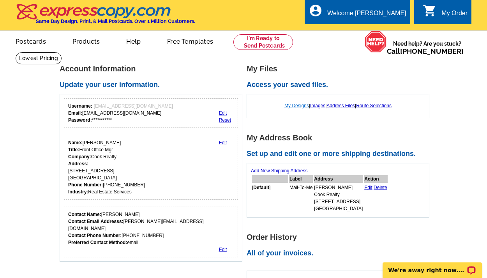
click at [294, 106] on link "My Designs" at bounding box center [297, 105] width 25 height 5
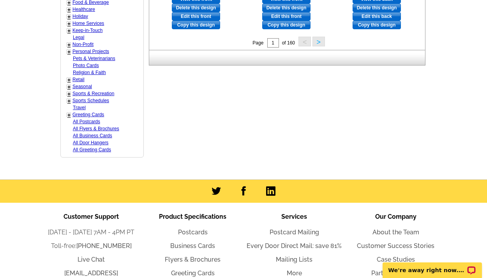
scroll to position [264, 0]
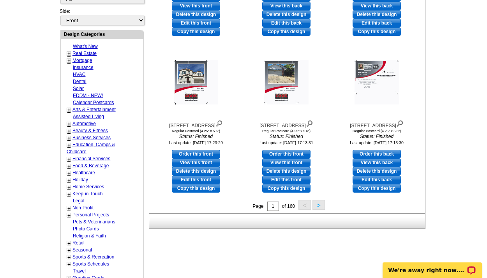
click at [319, 203] on button ">" at bounding box center [319, 205] width 12 height 10
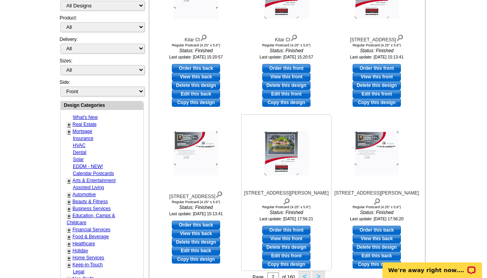
scroll to position [354, 0]
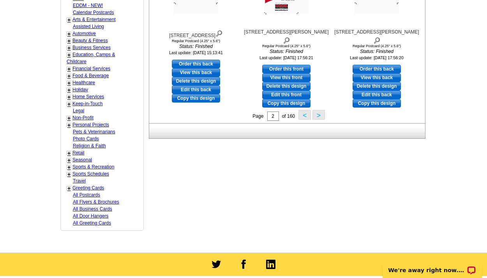
click at [318, 113] on button ">" at bounding box center [319, 115] width 12 height 10
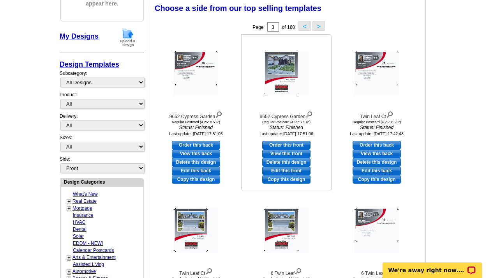
scroll to position [271, 0]
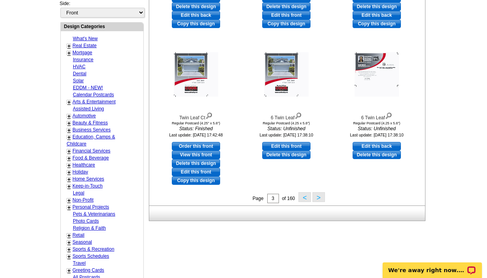
click at [316, 196] on button ">" at bounding box center [319, 197] width 12 height 10
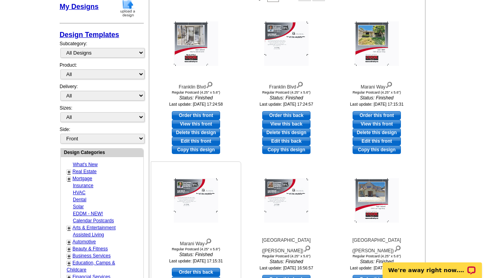
scroll to position [225, 0]
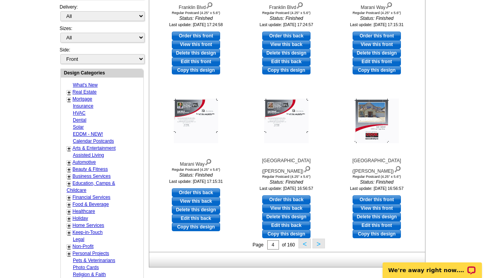
click at [318, 245] on button ">" at bounding box center [319, 244] width 12 height 10
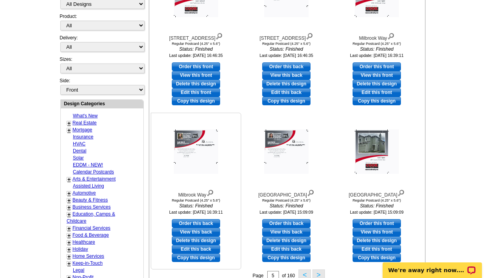
scroll to position [267, 0]
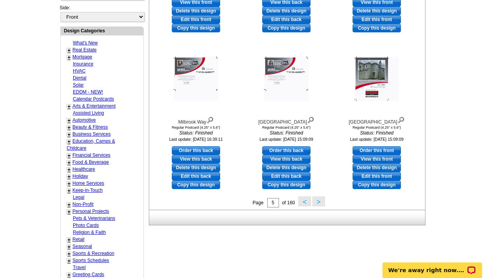
click at [320, 200] on button ">" at bounding box center [319, 202] width 12 height 10
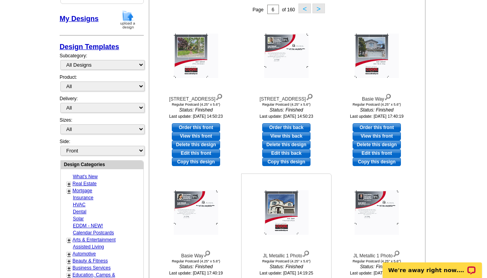
scroll to position [201, 0]
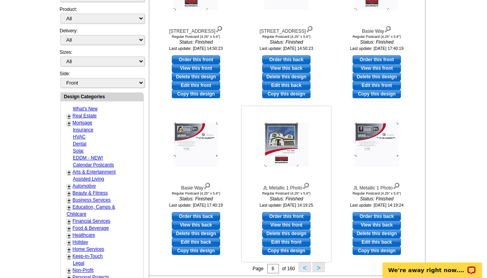
click at [292, 239] on link "Edit this front" at bounding box center [286, 242] width 48 height 9
select select "1"
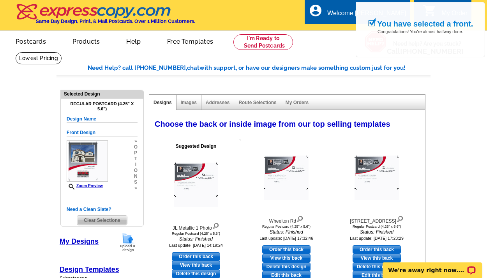
scroll to position [16, 0]
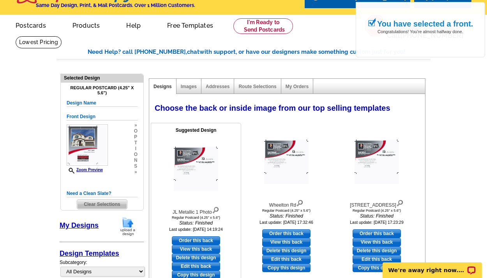
click at [202, 265] on link "Edit this back" at bounding box center [196, 266] width 48 height 9
select select "front"
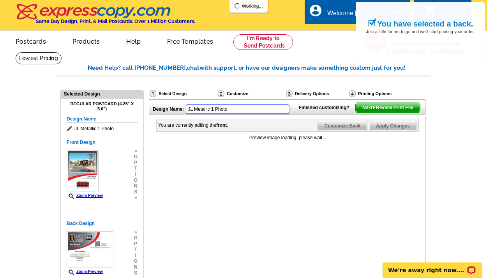
drag, startPoint x: 229, startPoint y: 107, endPoint x: 182, endPoint y: 109, distance: 46.8
click at [182, 109] on div "Design Name: JL Metallic 1 Photo" at bounding box center [221, 108] width 145 height 17
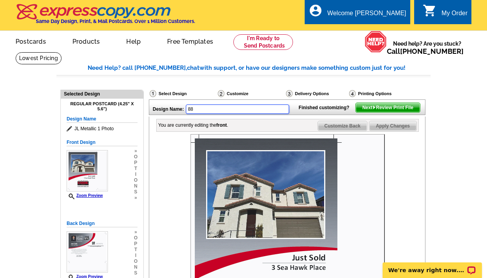
type input "8"
click at [390, 184] on div at bounding box center [288, 231] width 262 height 195
type input "[STREET_ADDRESS]"
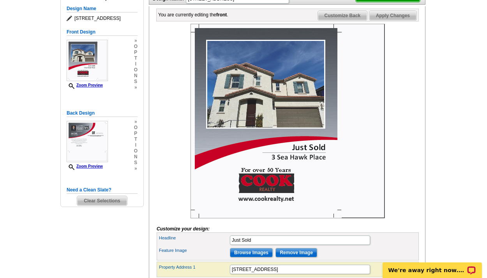
scroll to position [190, 0]
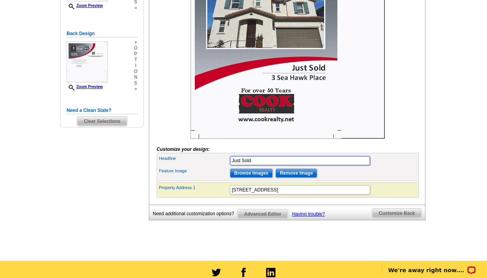
click at [254, 165] on input "Just Sold" at bounding box center [300, 160] width 140 height 9
type input "Just Listed"
click at [408, 152] on form "Customize your design: Headline Just Listed Feature Image Browse Images Remove …" at bounding box center [288, 70] width 262 height 253
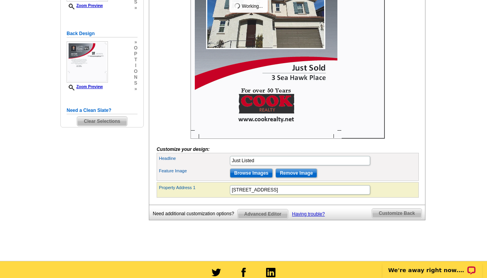
scroll to position [0, 0]
drag, startPoint x: 273, startPoint y: 203, endPoint x: 207, endPoint y: 200, distance: 66.4
click at [205, 196] on div "Property Address [STREET_ADDRESS]" at bounding box center [287, 190] width 259 height 12
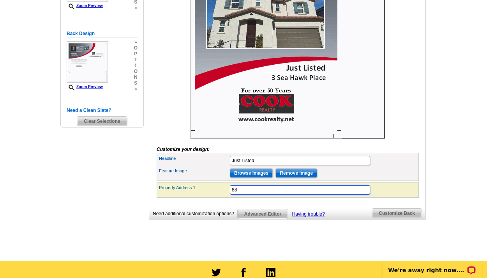
type input "8"
type input "[STREET_ADDRESS]"
click at [408, 161] on form "Customize your design: Headline Just Listed Feature Image Browse Images Remove …" at bounding box center [288, 70] width 262 height 253
click at [301, 178] on input "Remove Image" at bounding box center [297, 172] width 42 height 9
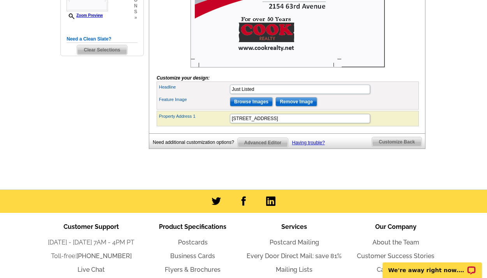
scroll to position [245, 0]
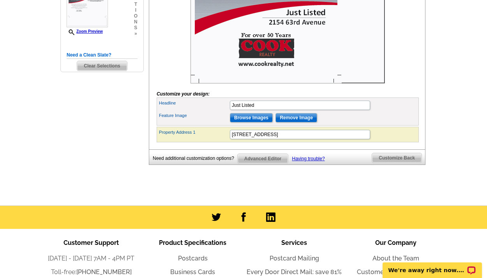
click at [240, 122] on input "Browse Images" at bounding box center [251, 117] width 43 height 9
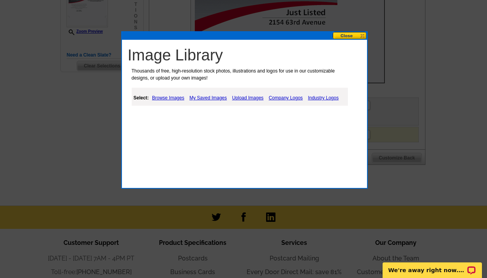
click at [245, 99] on link "Upload Images" at bounding box center [247, 97] width 35 height 9
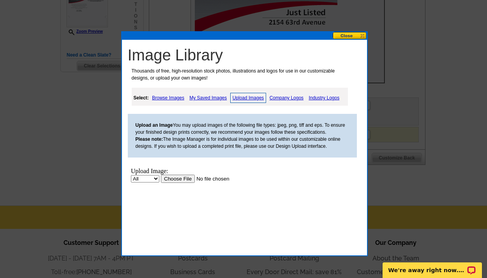
scroll to position [0, 0]
click at [178, 180] on input "file" at bounding box center [210, 179] width 99 height 8
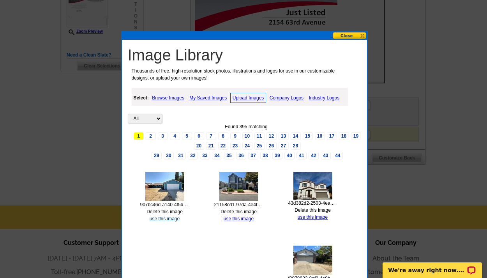
click at [169, 217] on link "use this image" at bounding box center [165, 218] width 30 height 5
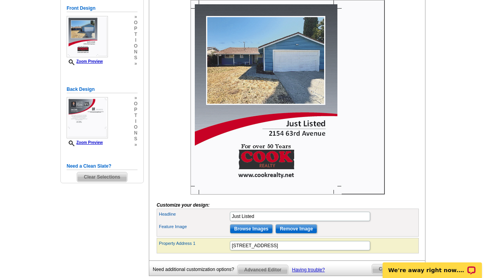
scroll to position [204, 0]
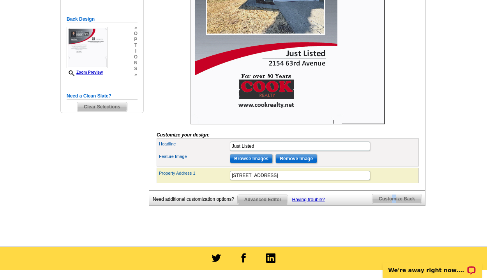
click at [392, 204] on span "Customize Back" at bounding box center [397, 198] width 50 height 9
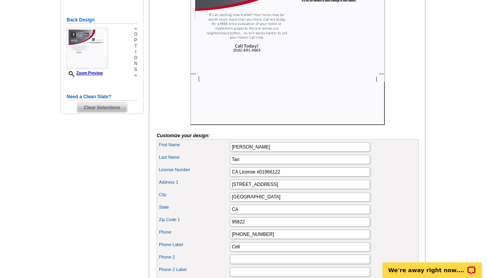
scroll to position [283, 0]
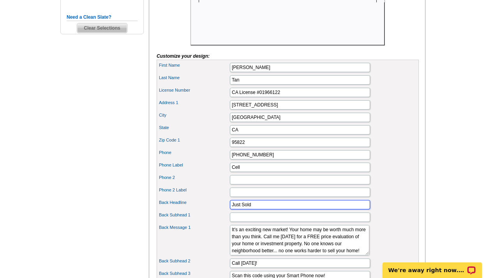
click at [253, 209] on input "Just Sold" at bounding box center [300, 204] width 140 height 9
type input "Just Listed"
click at [391, 211] on div "Back Headline Just Listed" at bounding box center [287, 205] width 259 height 12
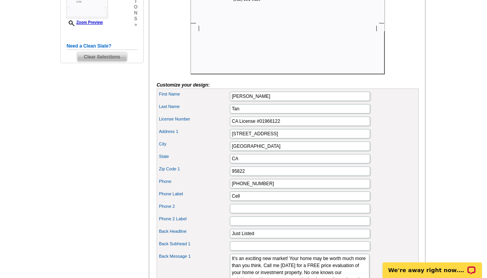
scroll to position [420, 0]
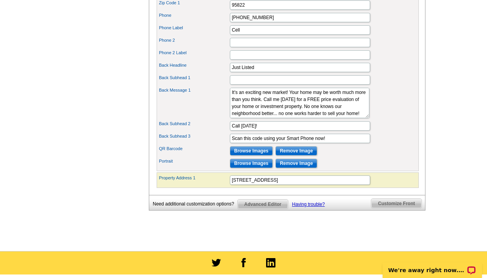
click at [386, 208] on span "Customize Front" at bounding box center [397, 203] width 50 height 9
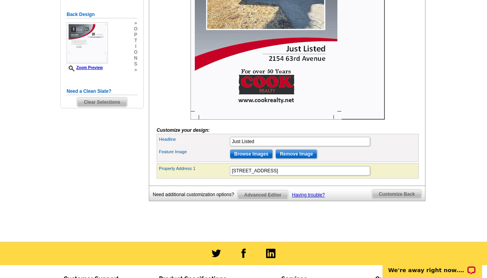
scroll to position [199, 0]
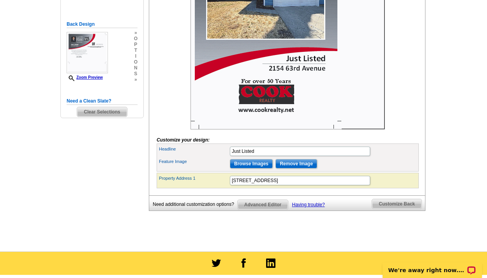
click at [362, 244] on div "Need Help? call [PHONE_NUMBER], chat with support, or have our designers make s…" at bounding box center [244, 54] width 374 height 380
click at [408, 209] on span "Customize Back" at bounding box center [397, 203] width 50 height 9
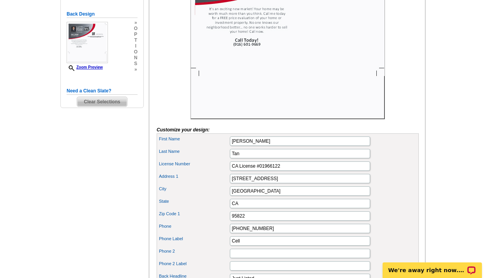
scroll to position [478, 0]
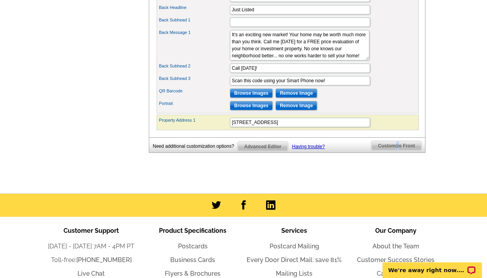
click at [398, 151] on span "Customize Front" at bounding box center [397, 145] width 50 height 9
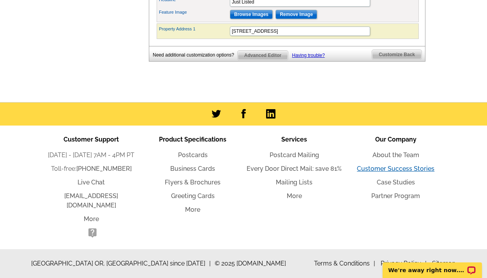
scroll to position [76, 0]
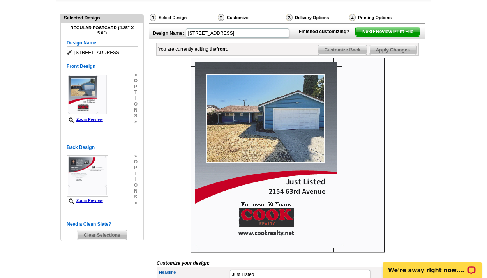
click at [385, 36] on span "Next Review Print File" at bounding box center [388, 31] width 64 height 9
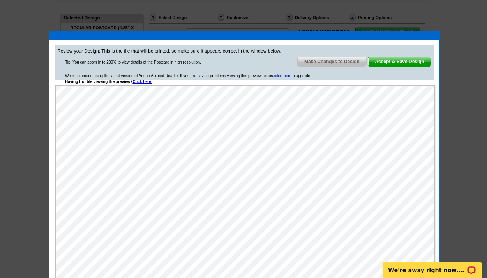
scroll to position [0, 0]
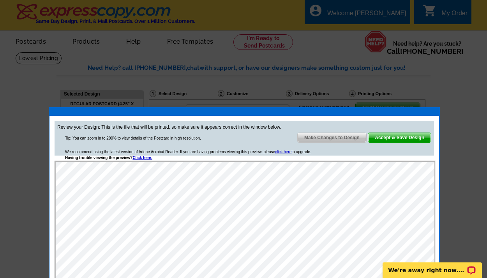
click at [390, 137] on span "Accept & Save Design" at bounding box center [400, 137] width 63 height 9
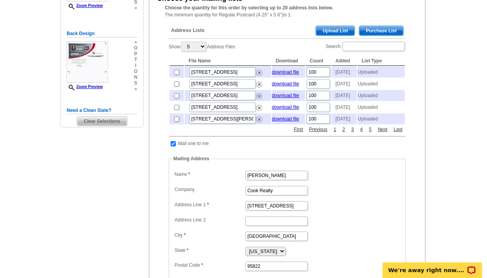
scroll to position [145, 0]
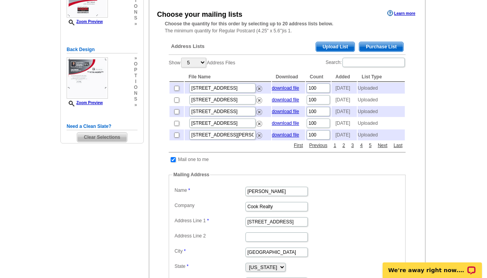
click at [343, 42] on span "Upload List" at bounding box center [335, 46] width 39 height 9
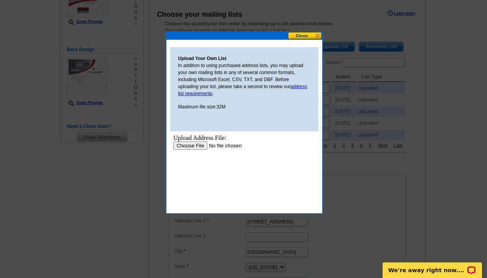
scroll to position [0, 0]
click at [186, 145] on input "file" at bounding box center [223, 146] width 99 height 8
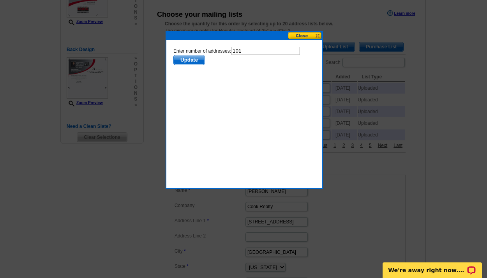
click at [245, 52] on input "101" at bounding box center [265, 51] width 69 height 8
type input "100"
click at [273, 103] on body "Enter number of addresses: 100 Update" at bounding box center [245, 82] width 142 height 70
click at [176, 58] on span "Update" at bounding box center [189, 59] width 31 height 9
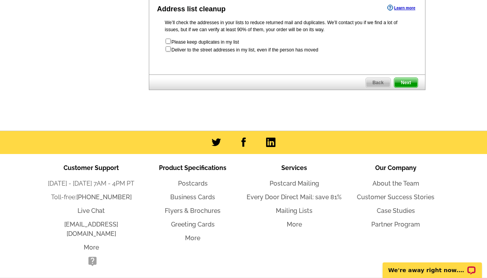
scroll to position [334, 0]
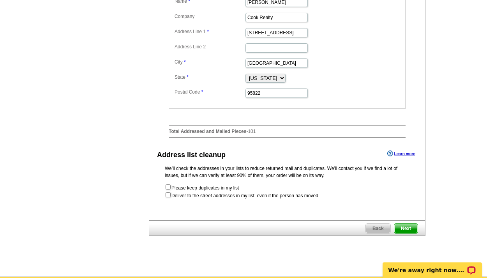
click at [168, 197] on input "checkbox" at bounding box center [168, 194] width 5 height 5
checkbox input "true"
radio input "true"
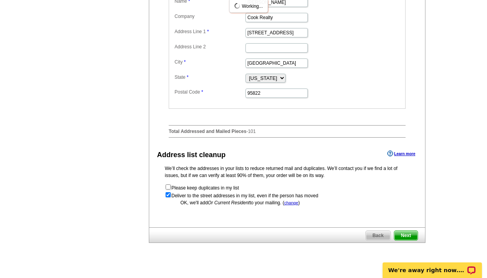
scroll to position [0, 0]
click at [407, 240] on span "Next" at bounding box center [406, 235] width 23 height 9
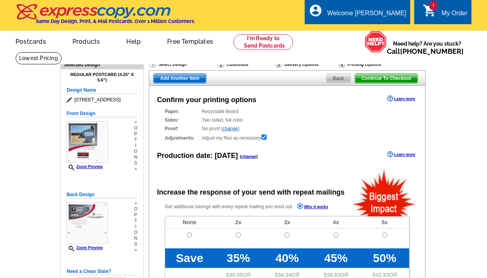
radio input "false"
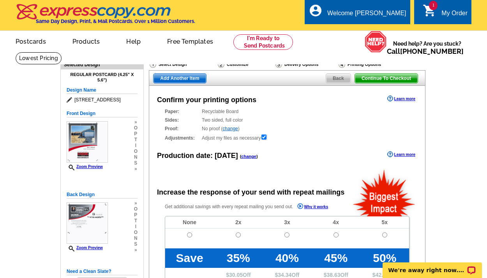
click at [188, 235] on input "radio" at bounding box center [189, 234] width 5 height 5
radio input "true"
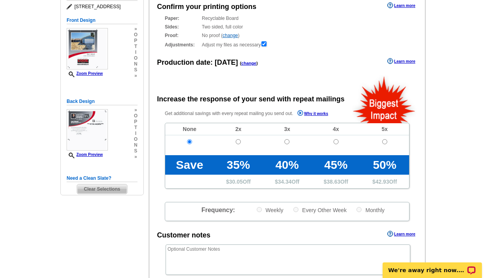
scroll to position [260, 0]
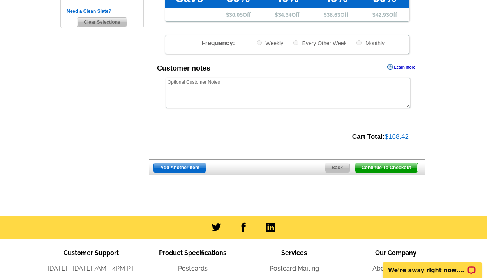
click at [390, 167] on span "Continue To Checkout" at bounding box center [386, 167] width 63 height 9
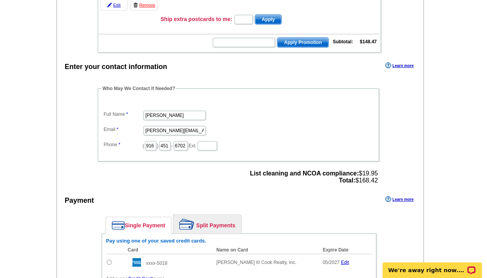
scroll to position [245, 0]
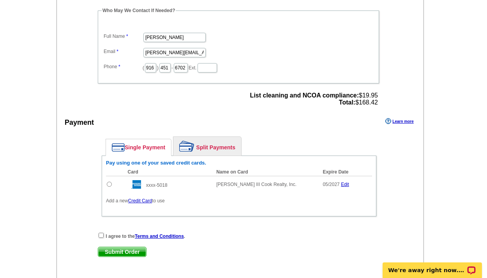
click at [109, 184] on input "radio" at bounding box center [109, 184] width 5 height 5
radio input "true"
click at [101, 234] on input "checkbox" at bounding box center [101, 235] width 5 height 5
checkbox input "true"
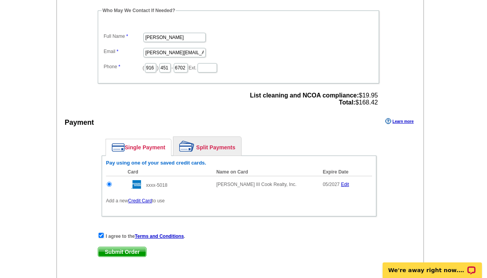
click at [114, 248] on span "Submit Order" at bounding box center [122, 251] width 48 height 9
